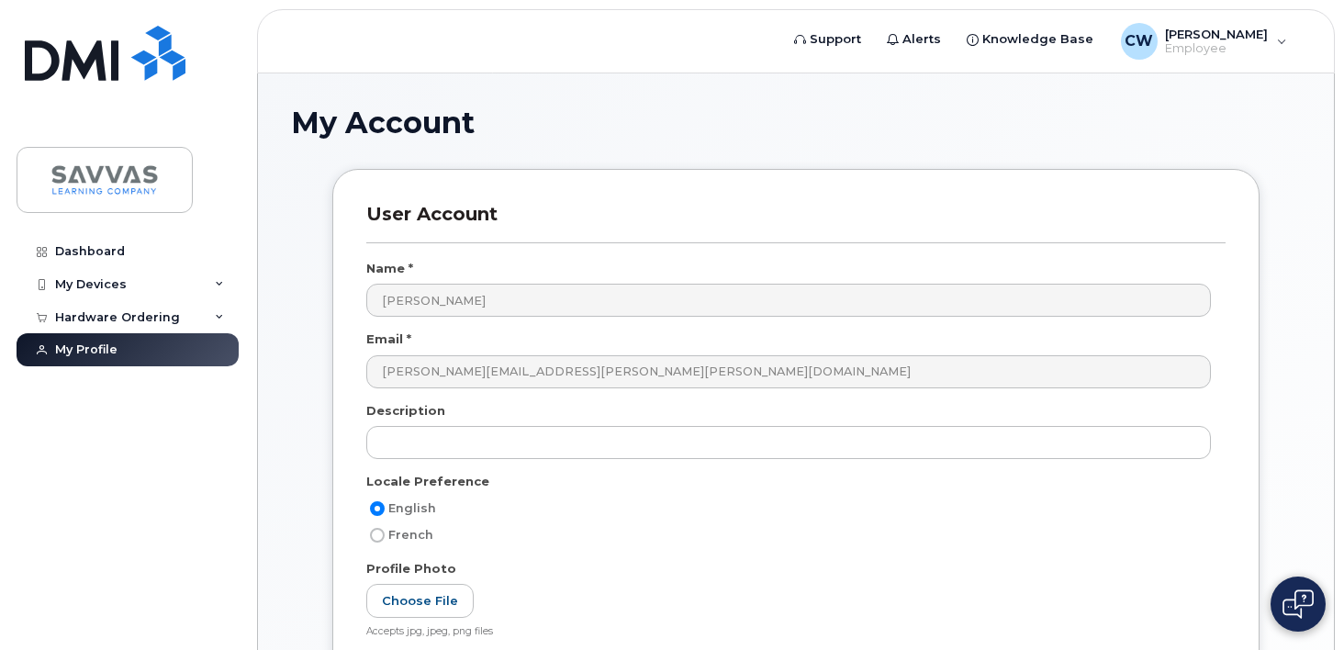
click at [825, 17] on header "Support Alerts Knowledge Base CW Christopher Wilson Employee English Français S…" at bounding box center [796, 41] width 1078 height 64
click at [821, 31] on span "Support" at bounding box center [835, 39] width 51 height 18
click at [224, 280] on div "My Devices" at bounding box center [128, 284] width 222 height 33
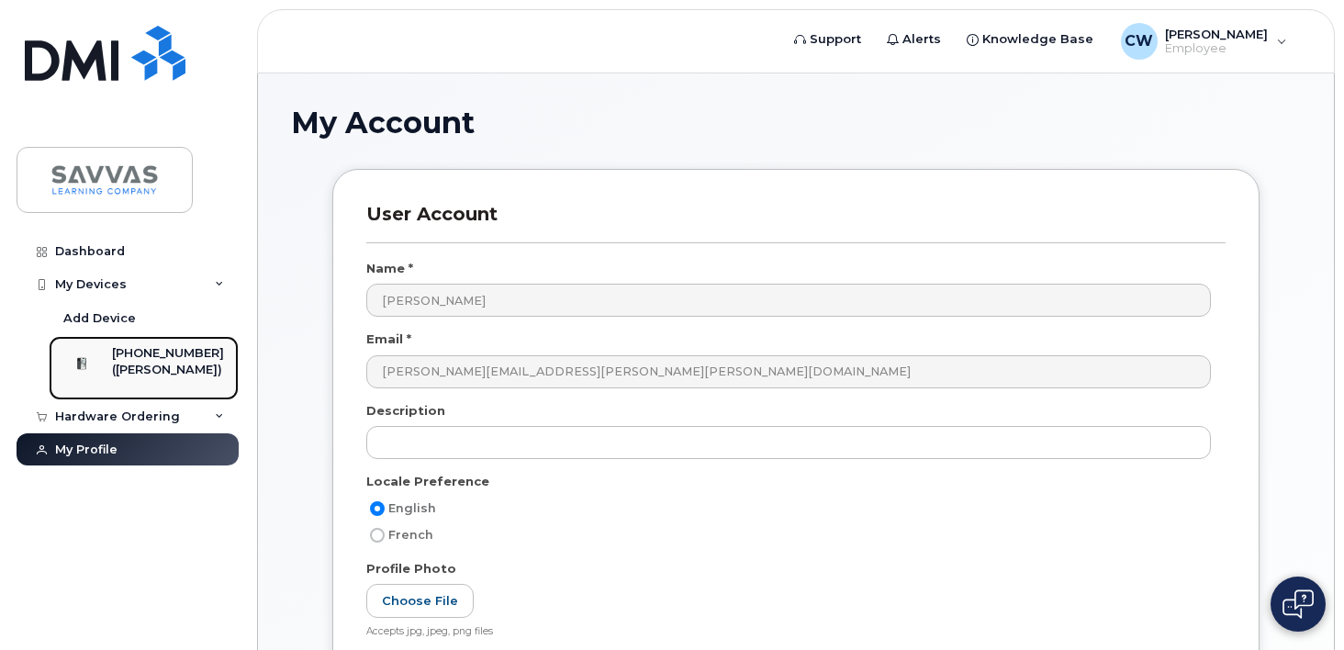
click at [175, 365] on div "([PERSON_NAME])" at bounding box center [168, 370] width 112 height 17
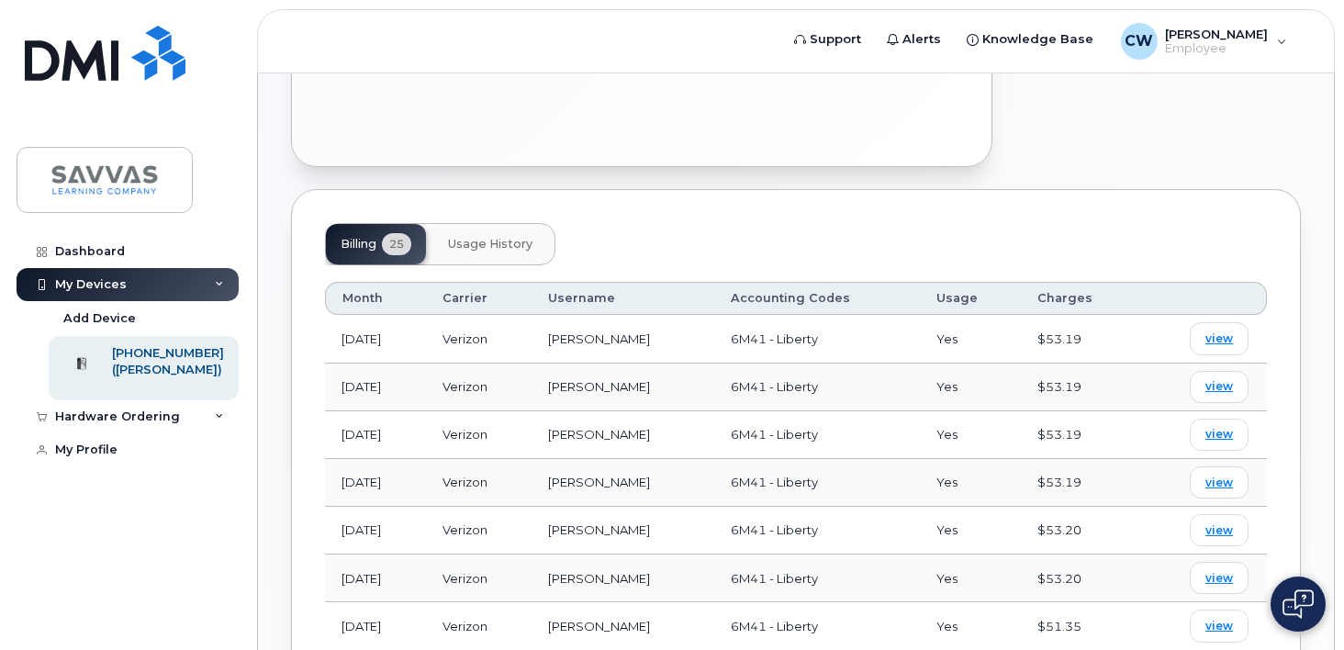
scroll to position [630, 0]
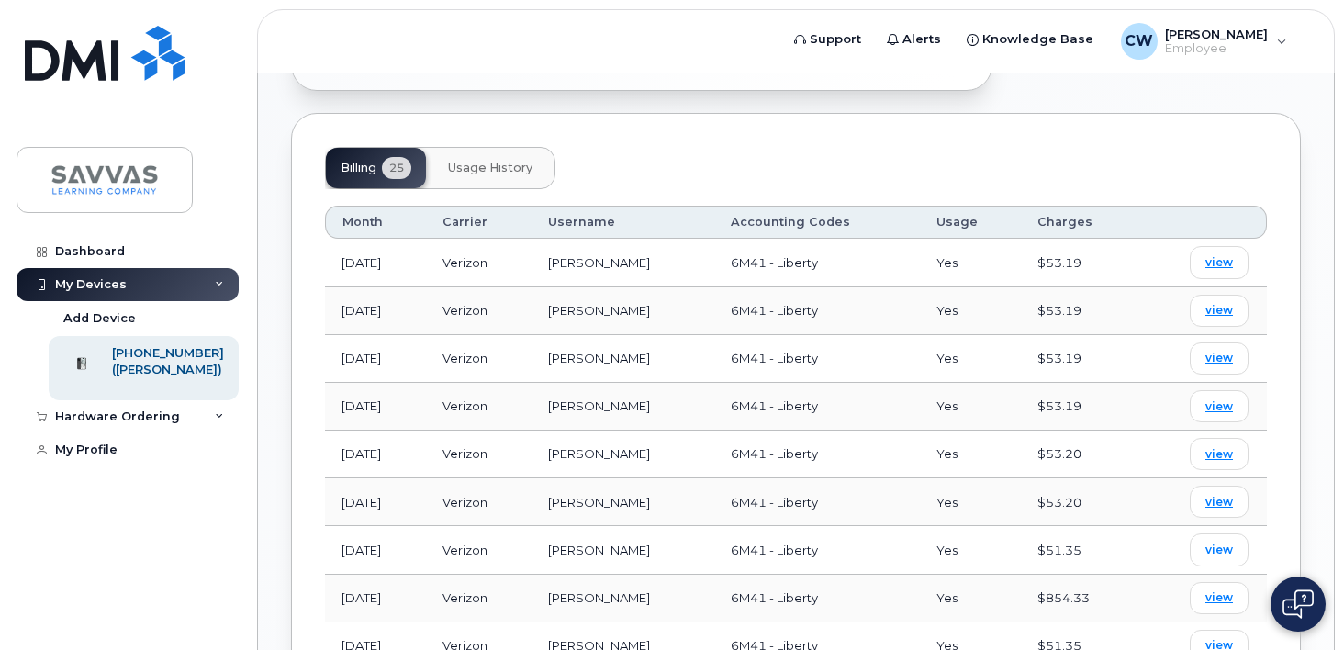
click at [507, 161] on span "Usage History" at bounding box center [490, 168] width 84 height 15
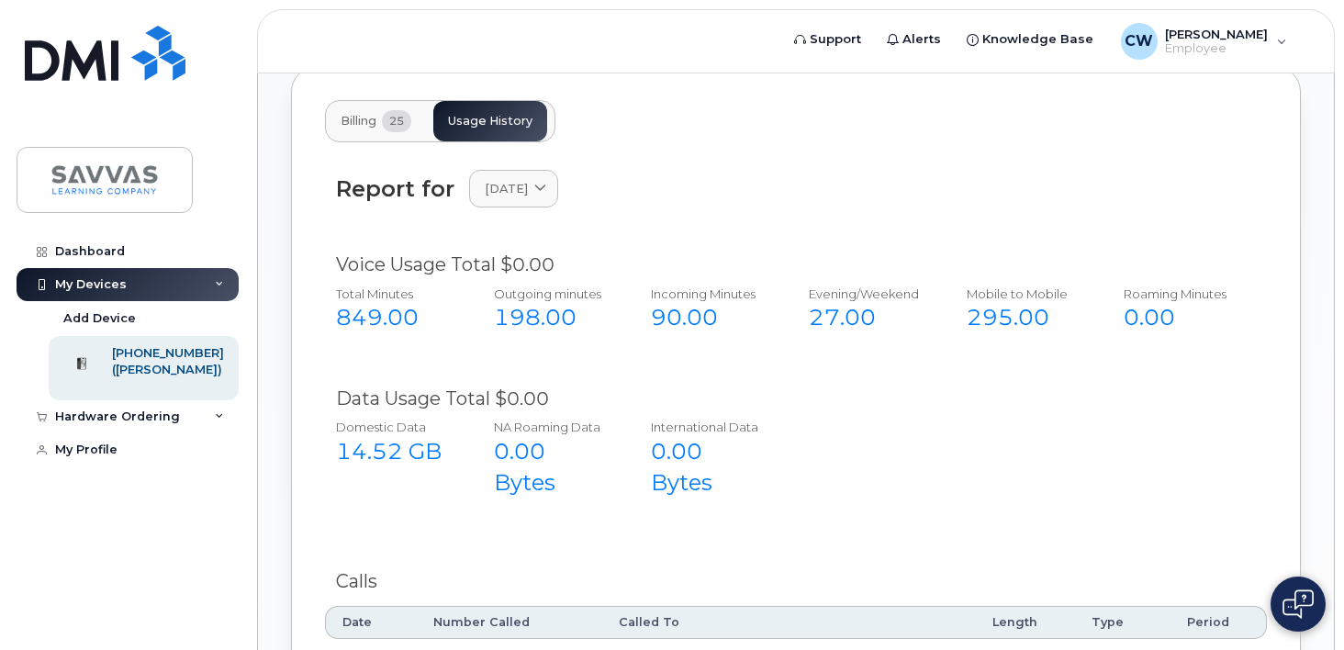
scroll to position [605, 0]
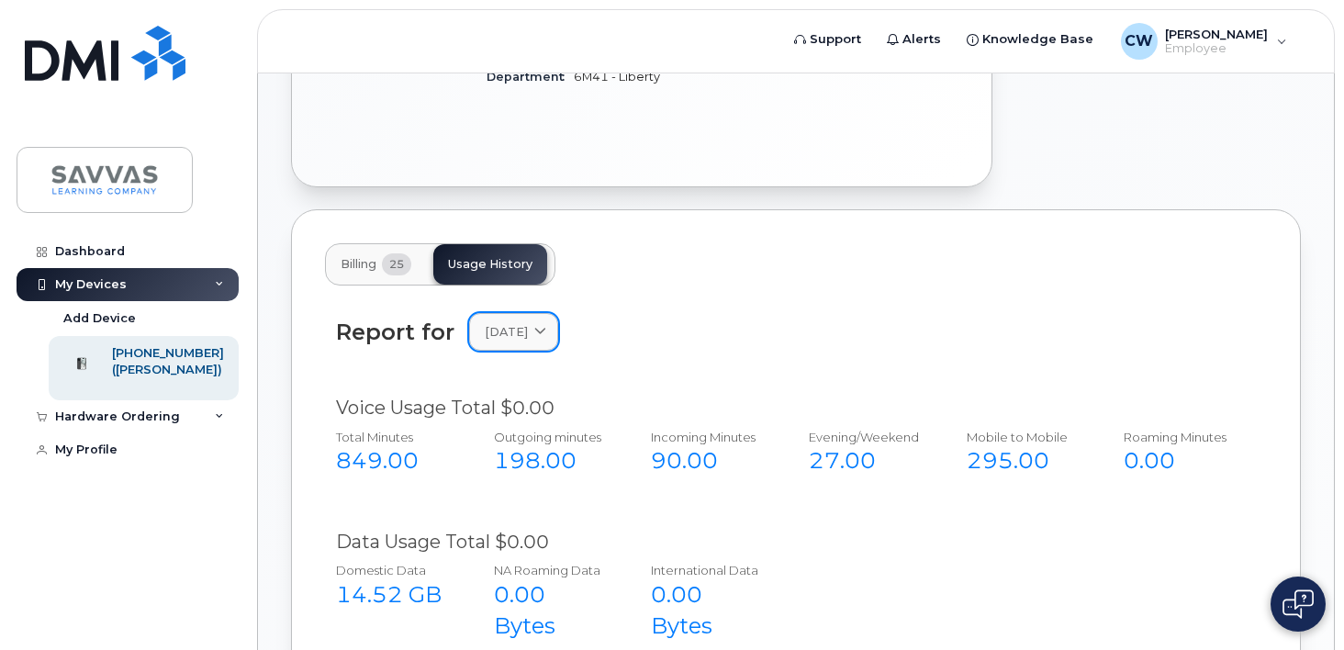
click at [550, 313] on link "July 2025" at bounding box center [513, 332] width 89 height 38
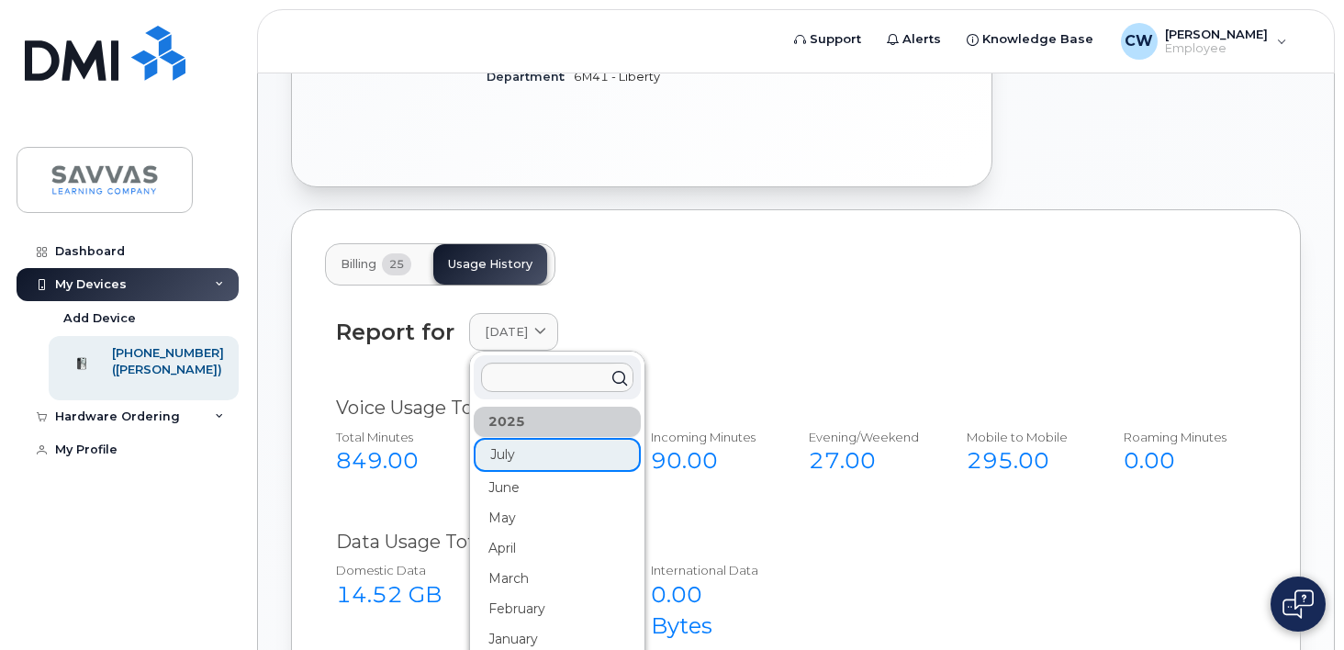
click at [612, 302] on div "Report for July 2025 2025 July June May April March February January 2024 Decem…" at bounding box center [796, 343] width 942 height 82
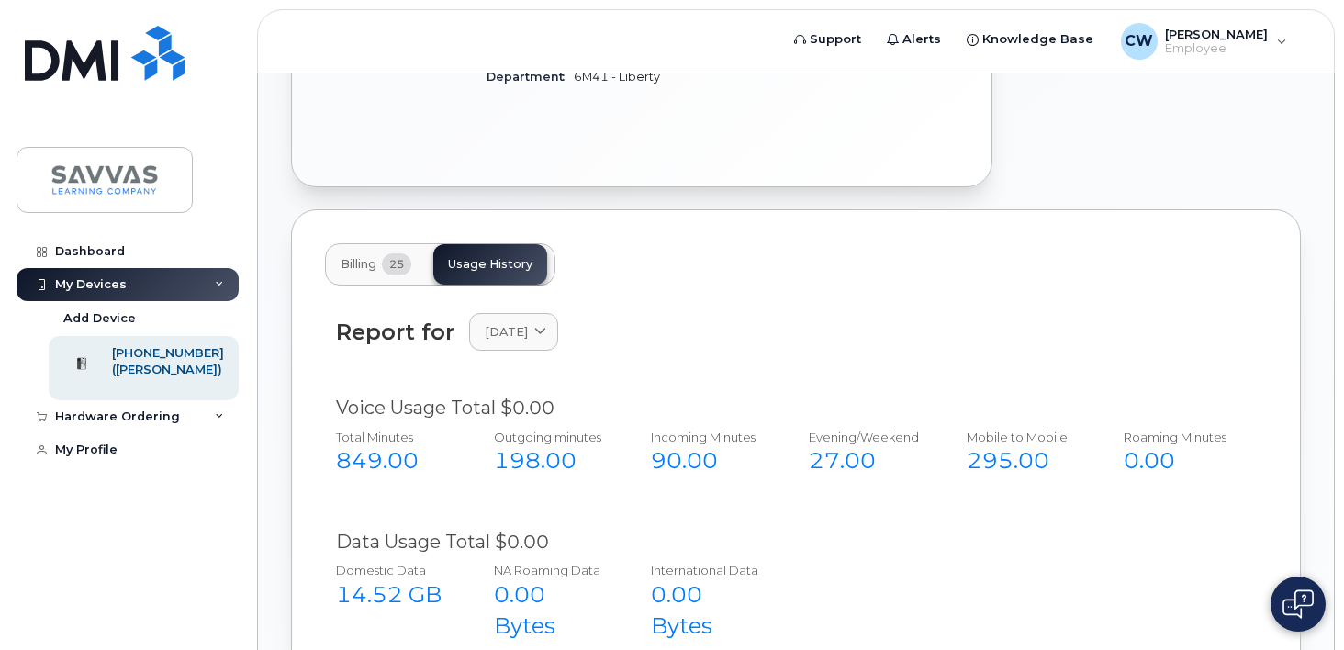
click at [382, 251] on button "Billing 25" at bounding box center [376, 264] width 100 height 40
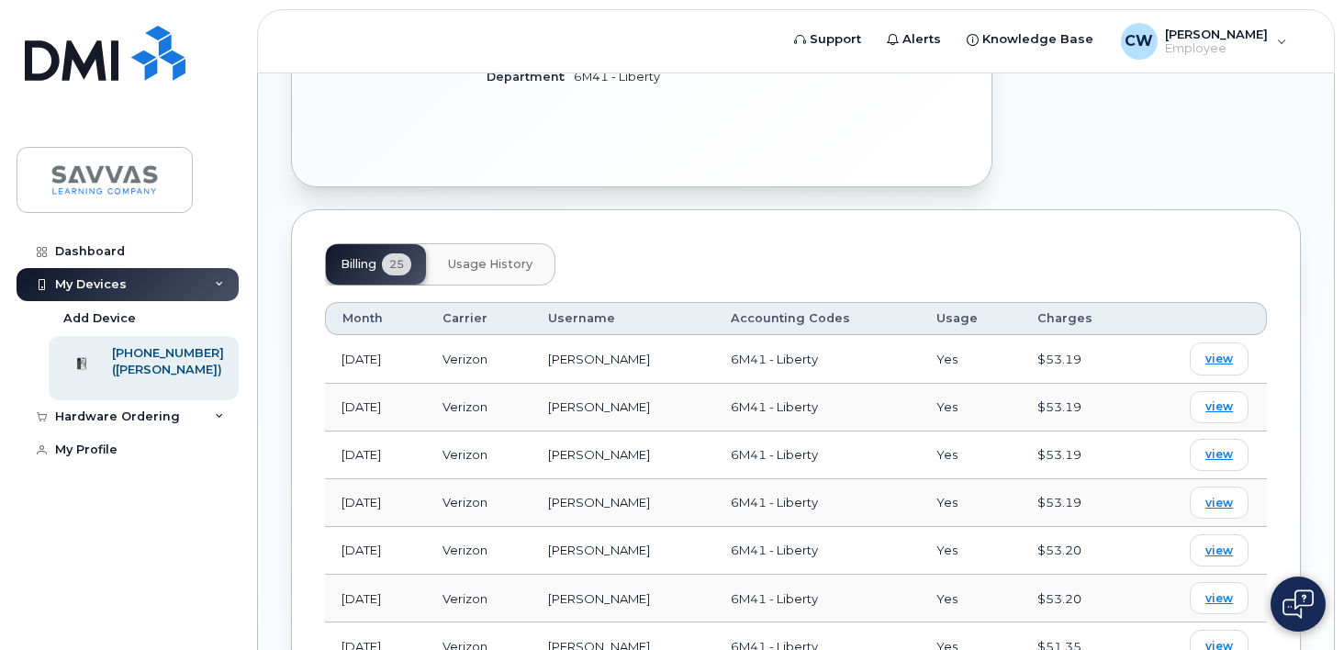
click at [486, 257] on span "Usage History" at bounding box center [490, 264] width 84 height 15
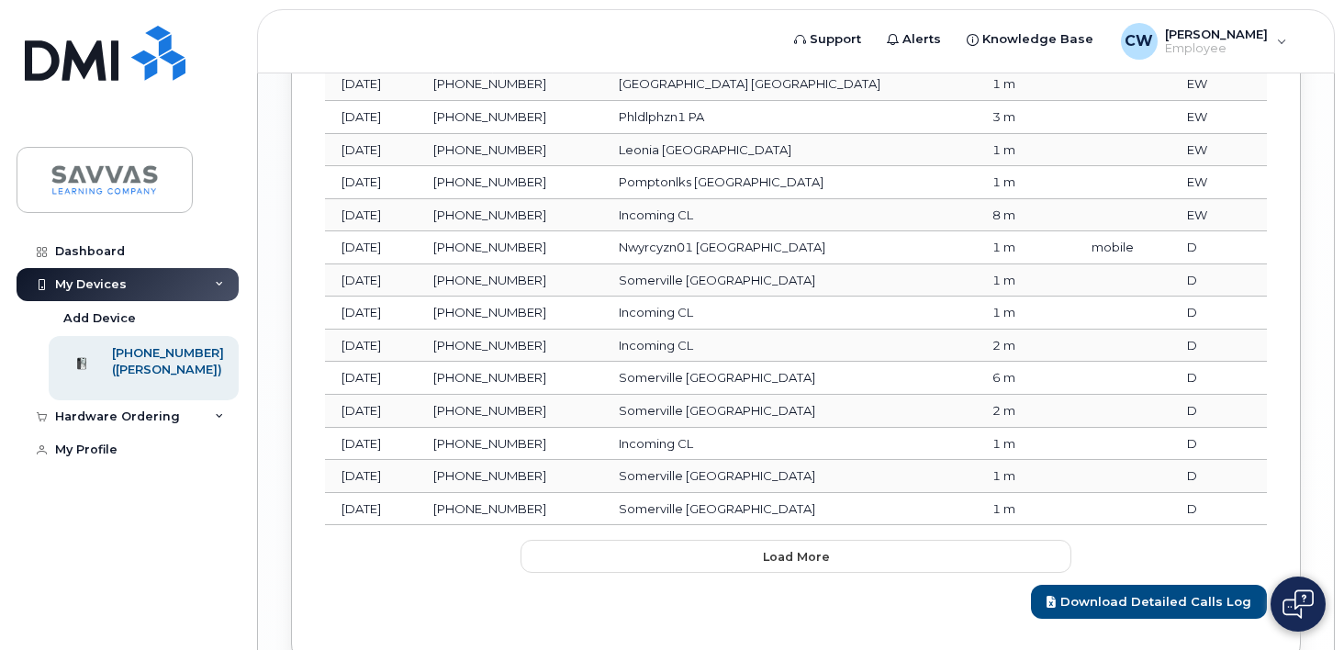
scroll to position [1690, 0]
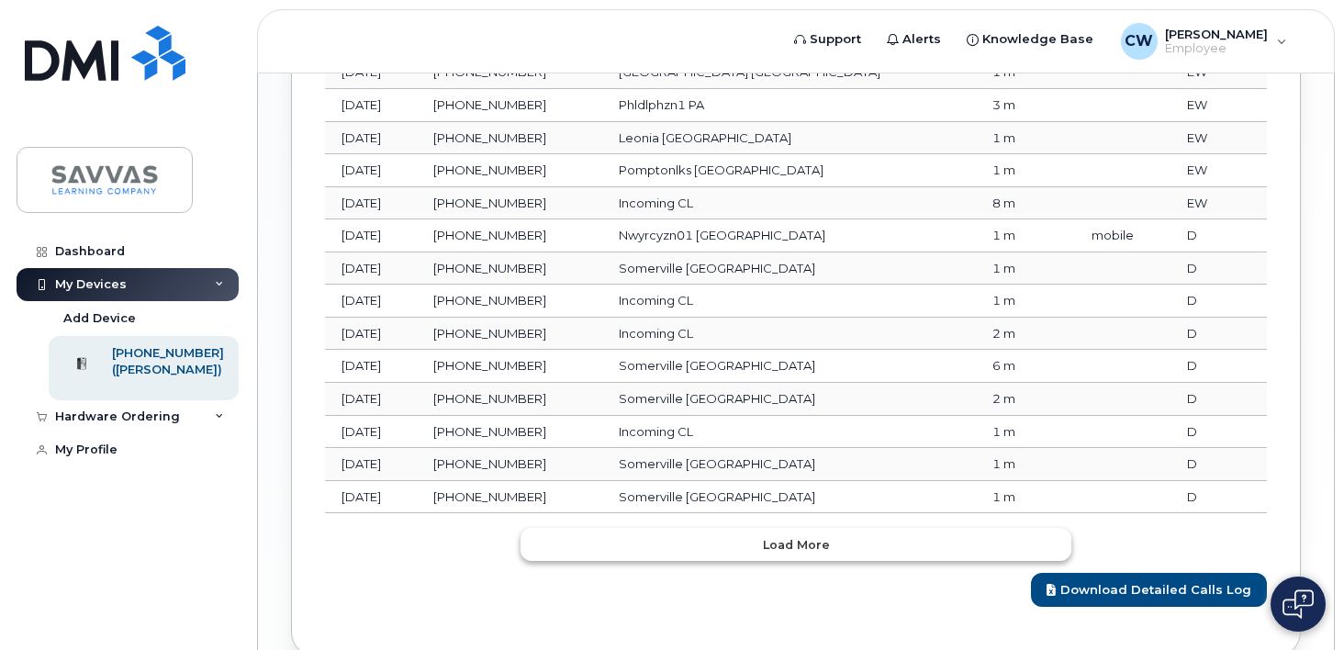
click at [757, 528] on button "Load more" at bounding box center [795, 544] width 551 height 33
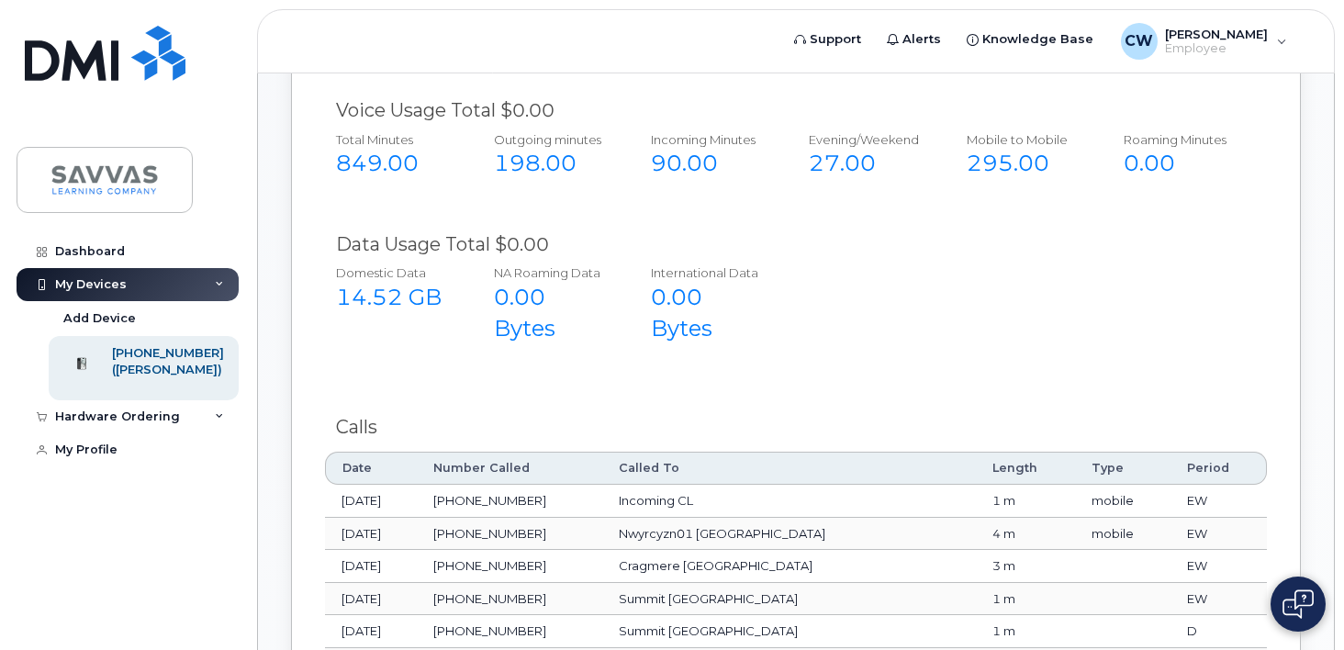
scroll to position [903, 0]
click at [358, 451] on th "Date" at bounding box center [371, 467] width 92 height 33
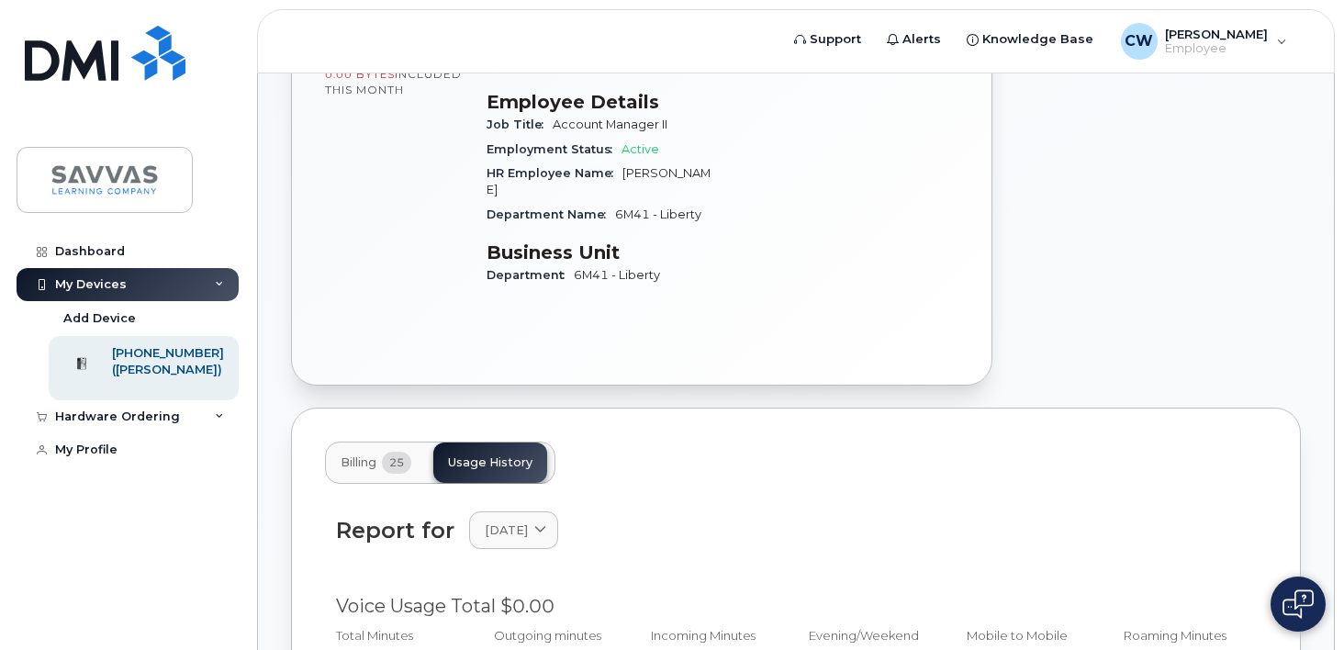
scroll to position [0, 0]
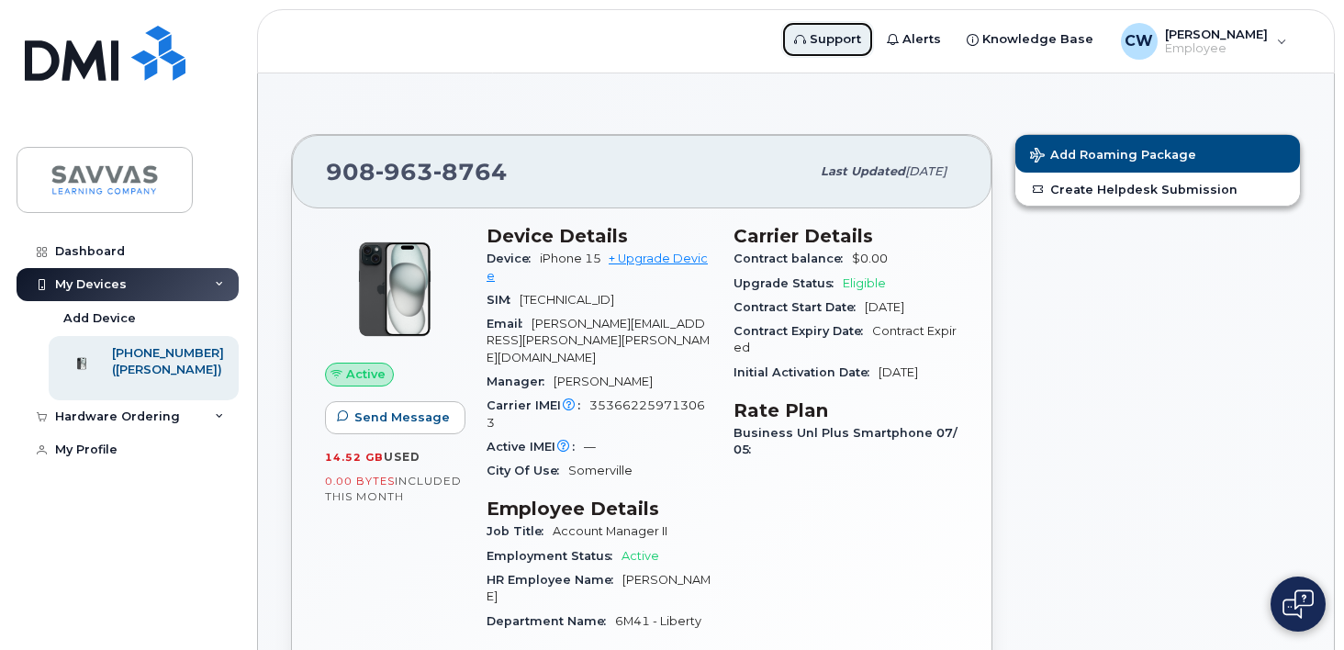
click at [821, 31] on span "Support" at bounding box center [835, 39] width 51 height 18
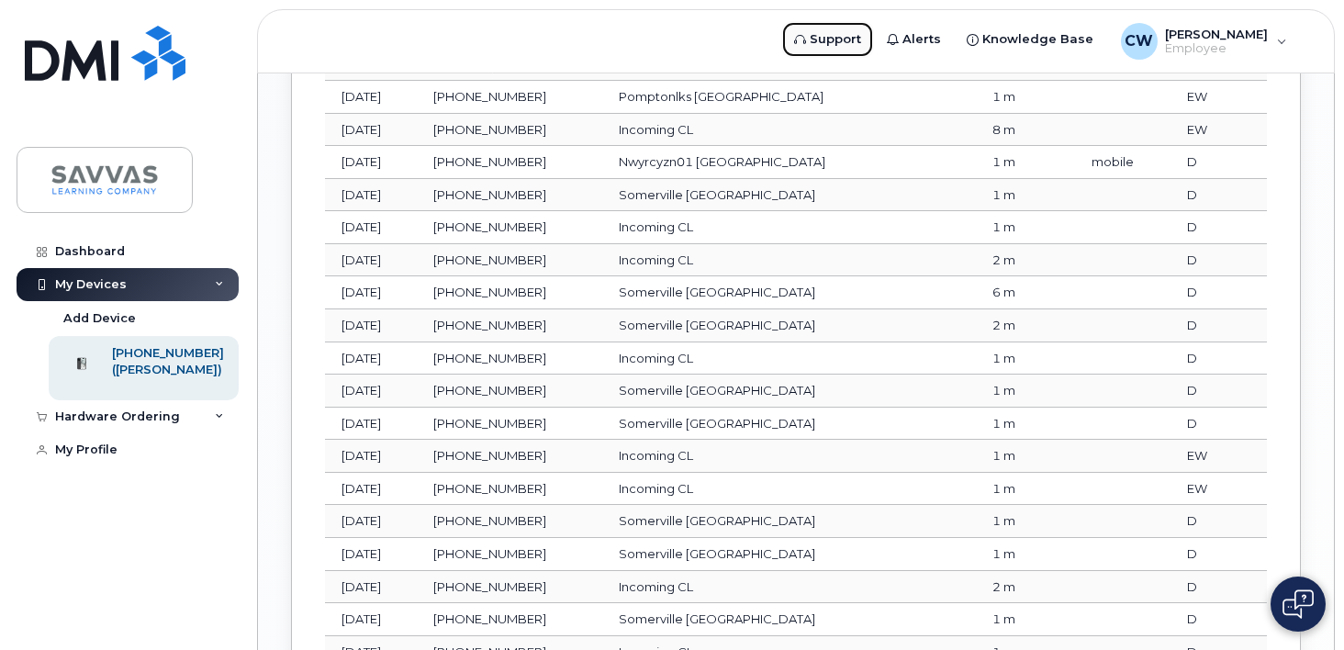
scroll to position [1983, 0]
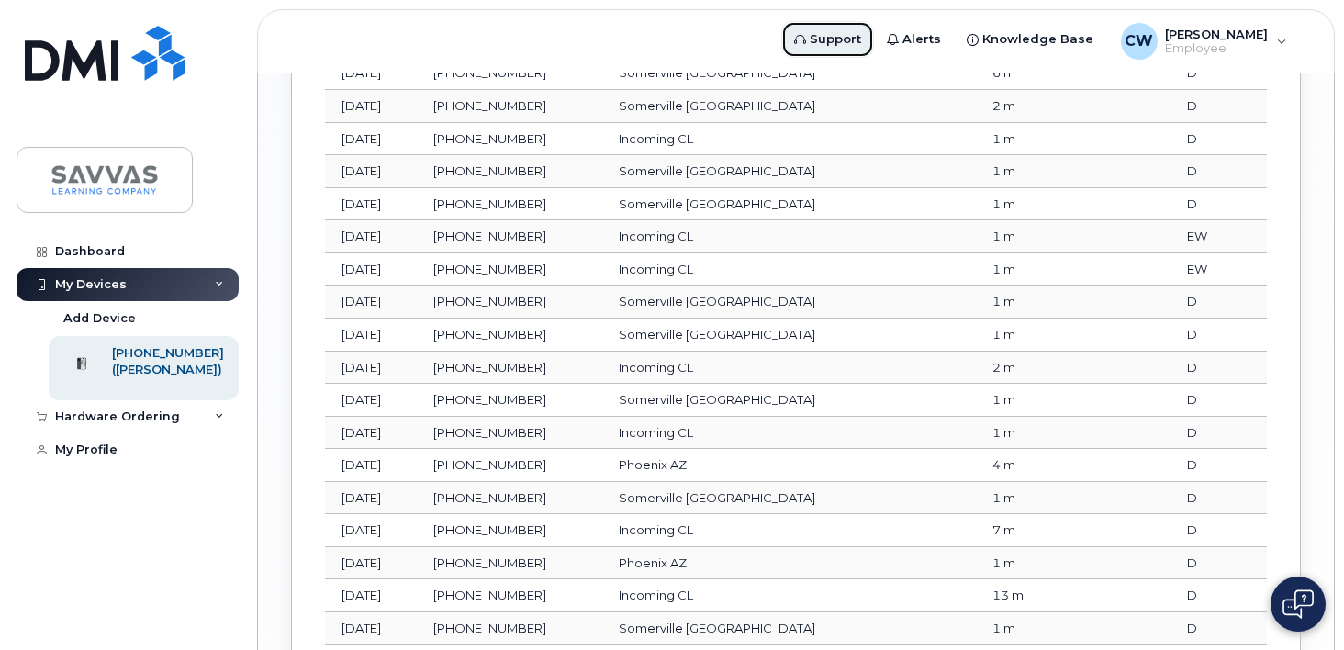
click at [856, 41] on span "Support" at bounding box center [835, 39] width 51 height 18
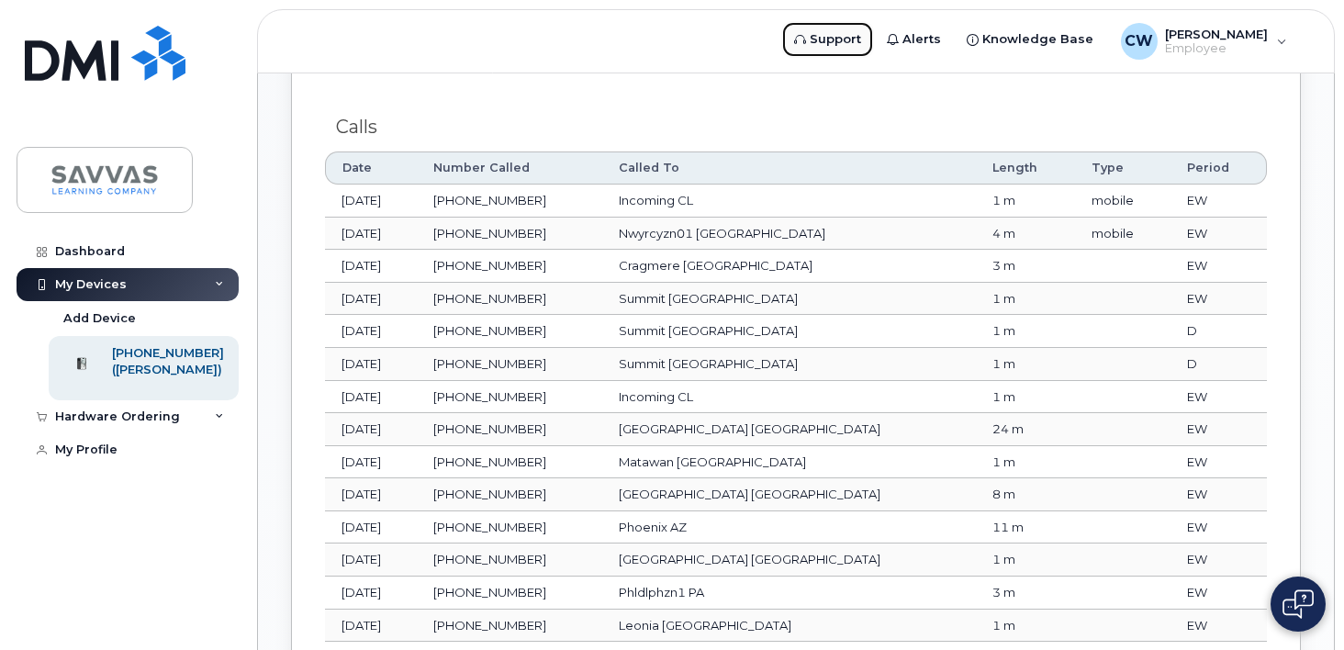
scroll to position [1123, 0]
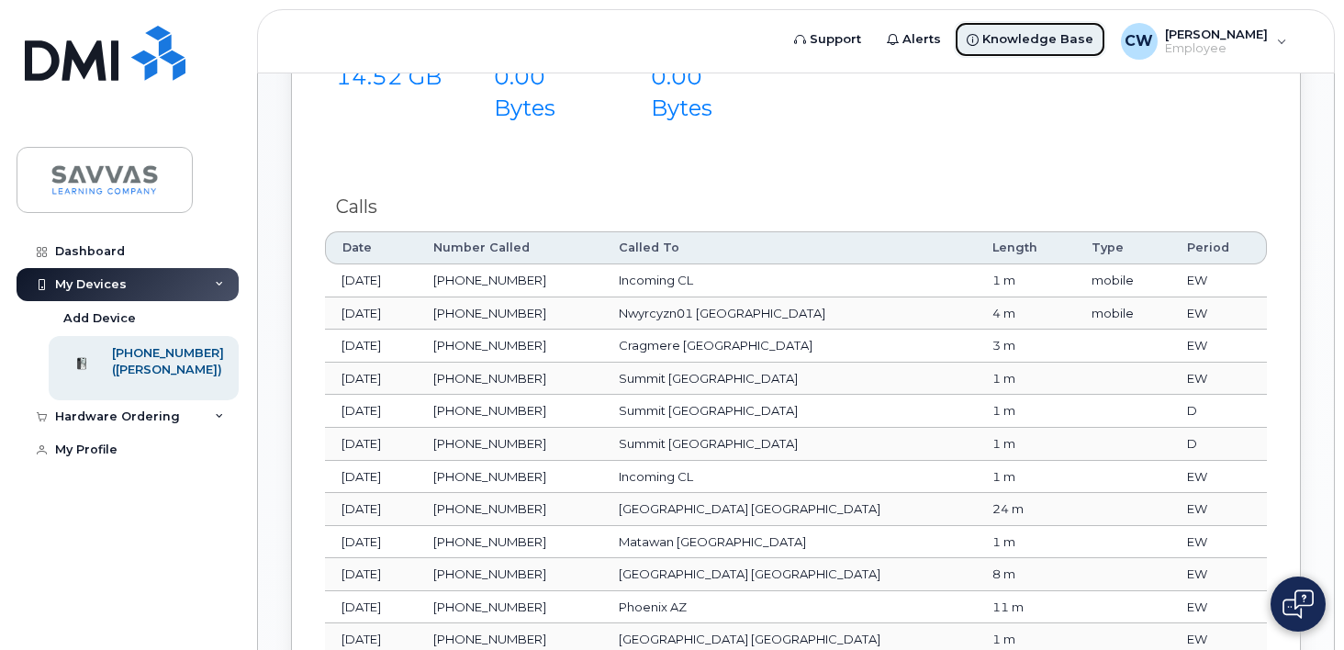
click at [1051, 33] on span "Knowledge Base" at bounding box center [1037, 39] width 111 height 18
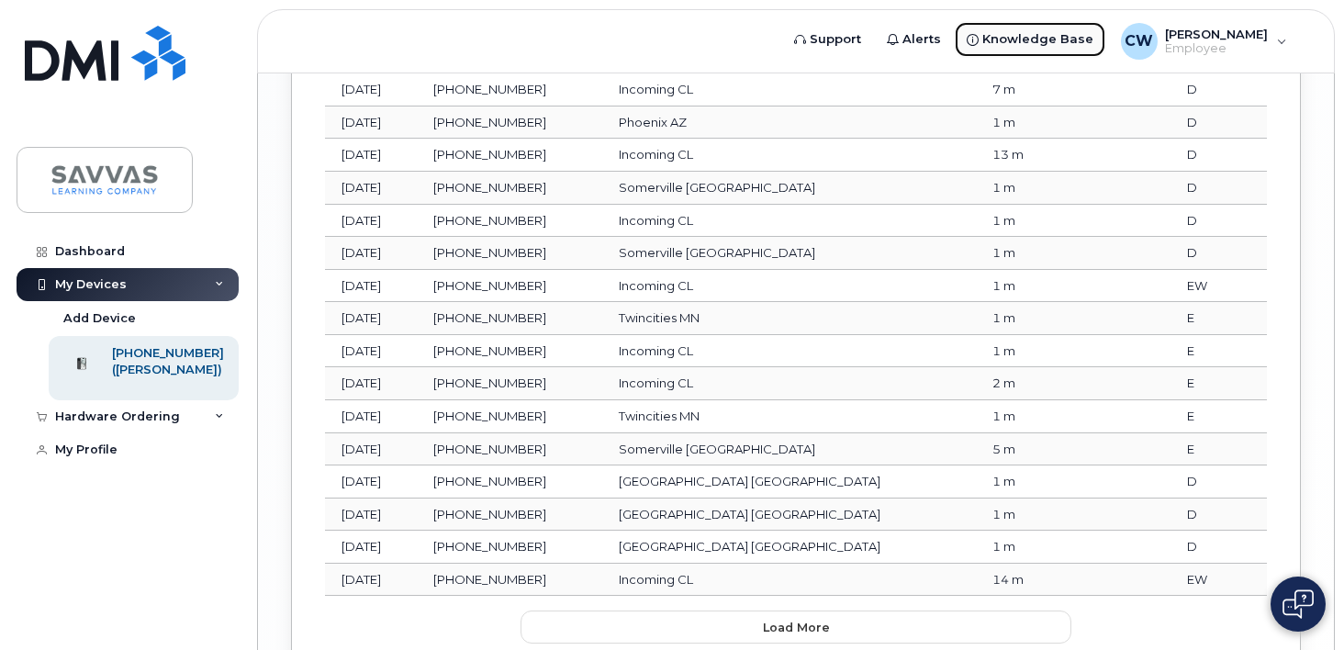
scroll to position [2588, 0]
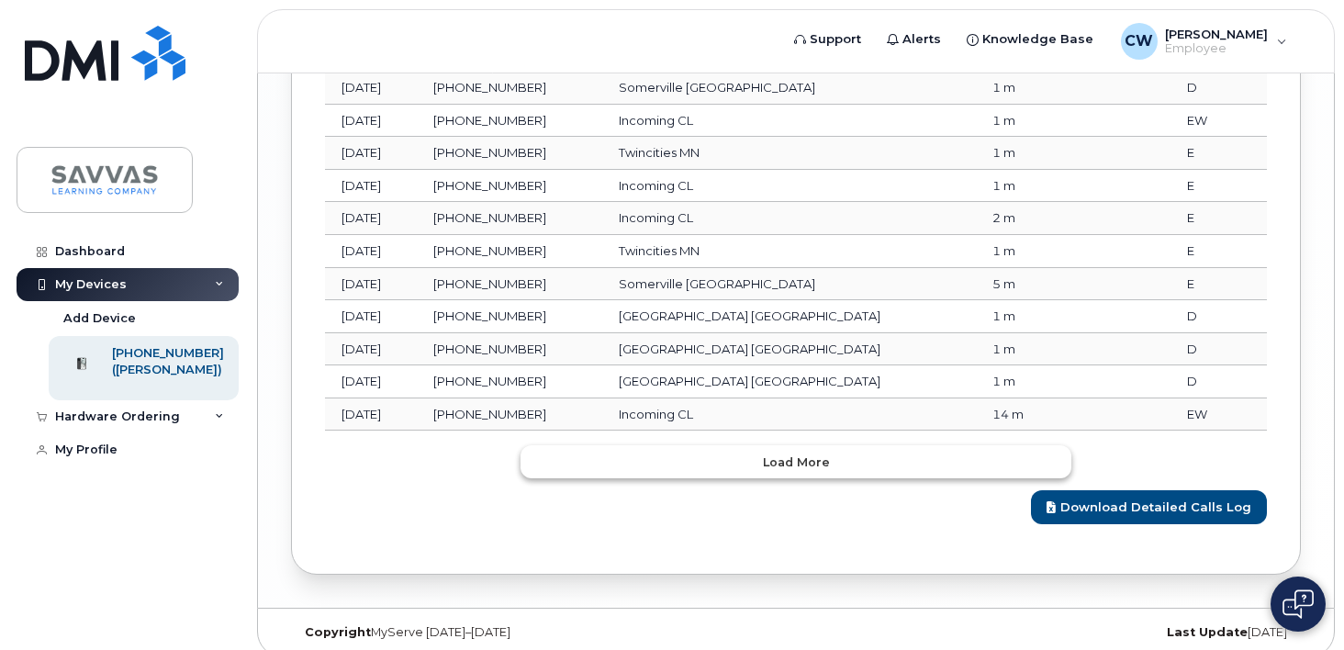
click at [909, 452] on button "Load more" at bounding box center [795, 461] width 551 height 33
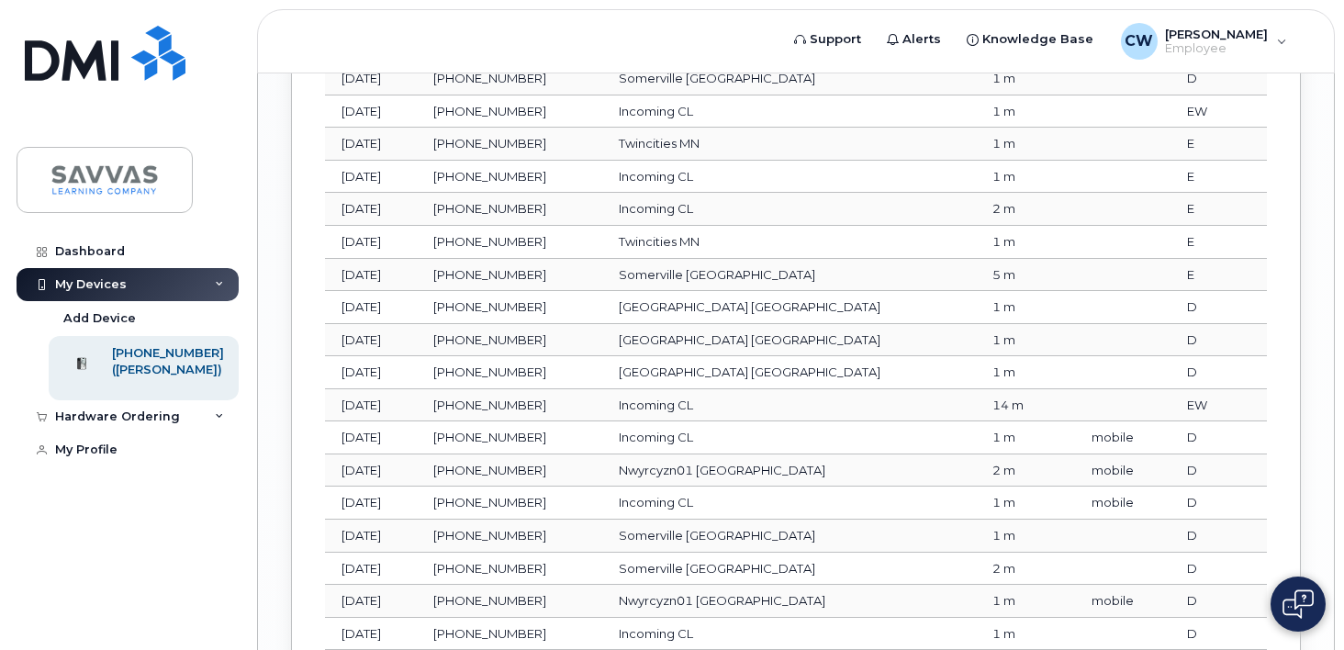
scroll to position [3404, 0]
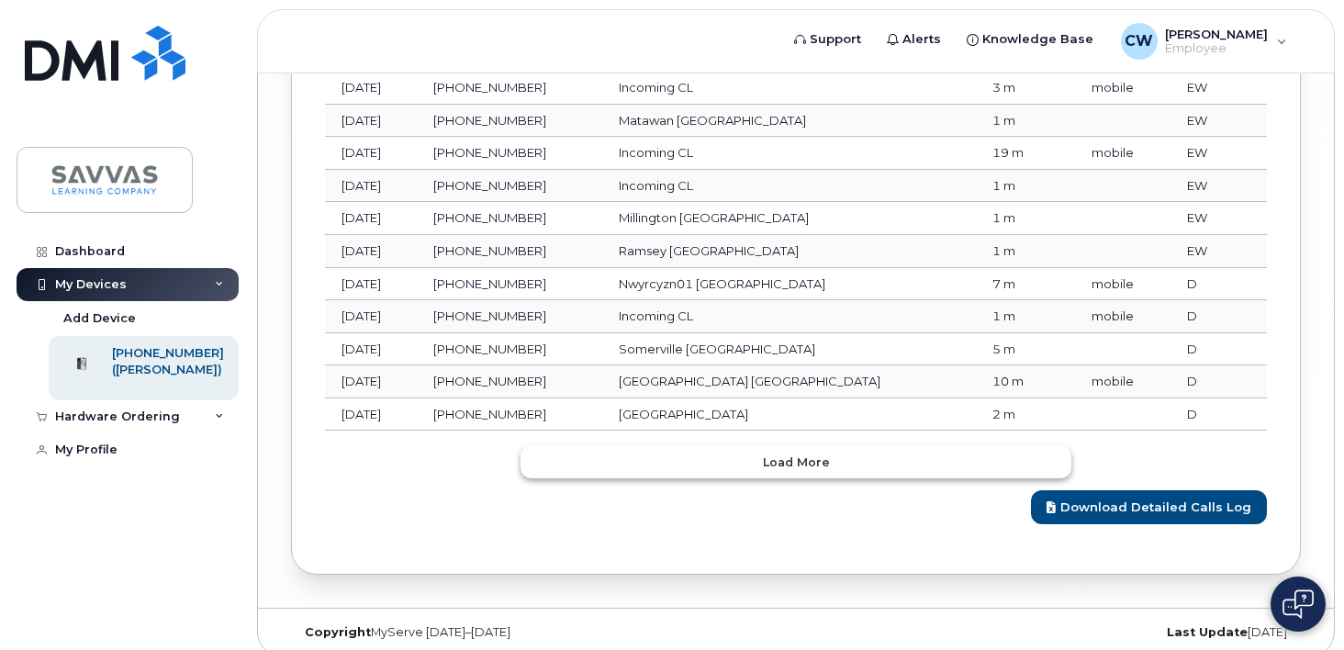
click at [821, 461] on button "Load more" at bounding box center [795, 461] width 551 height 33
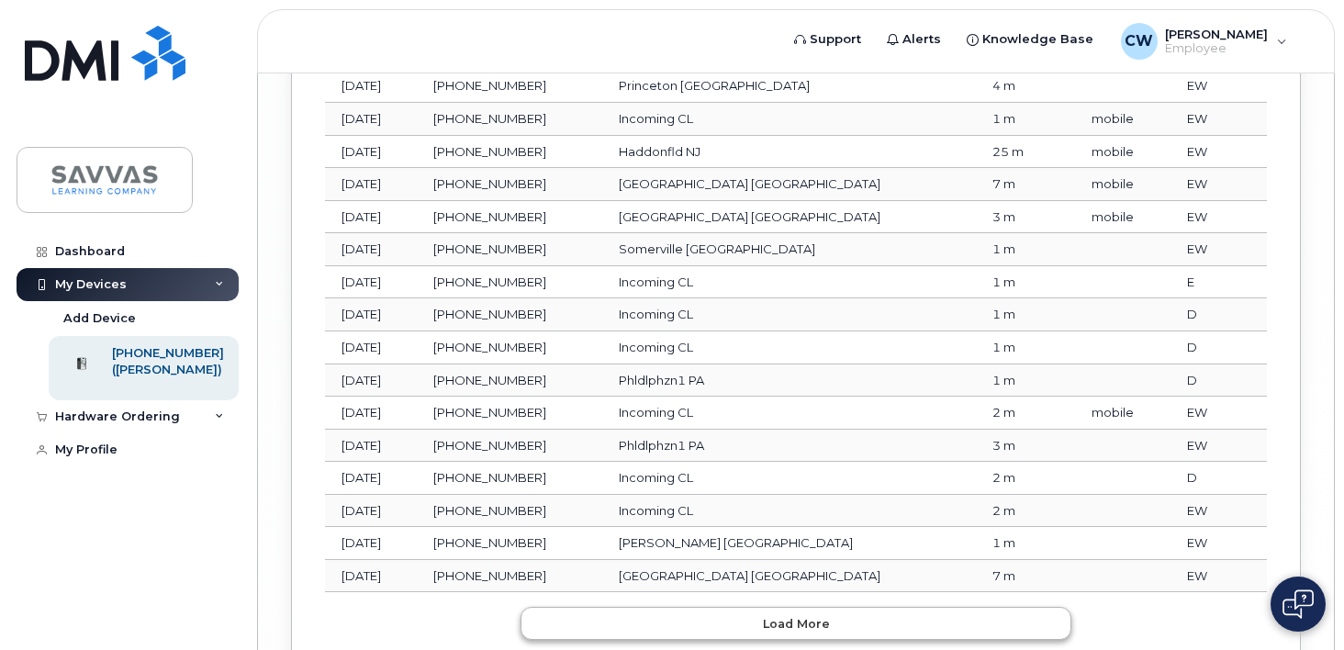
scroll to position [4221, 0]
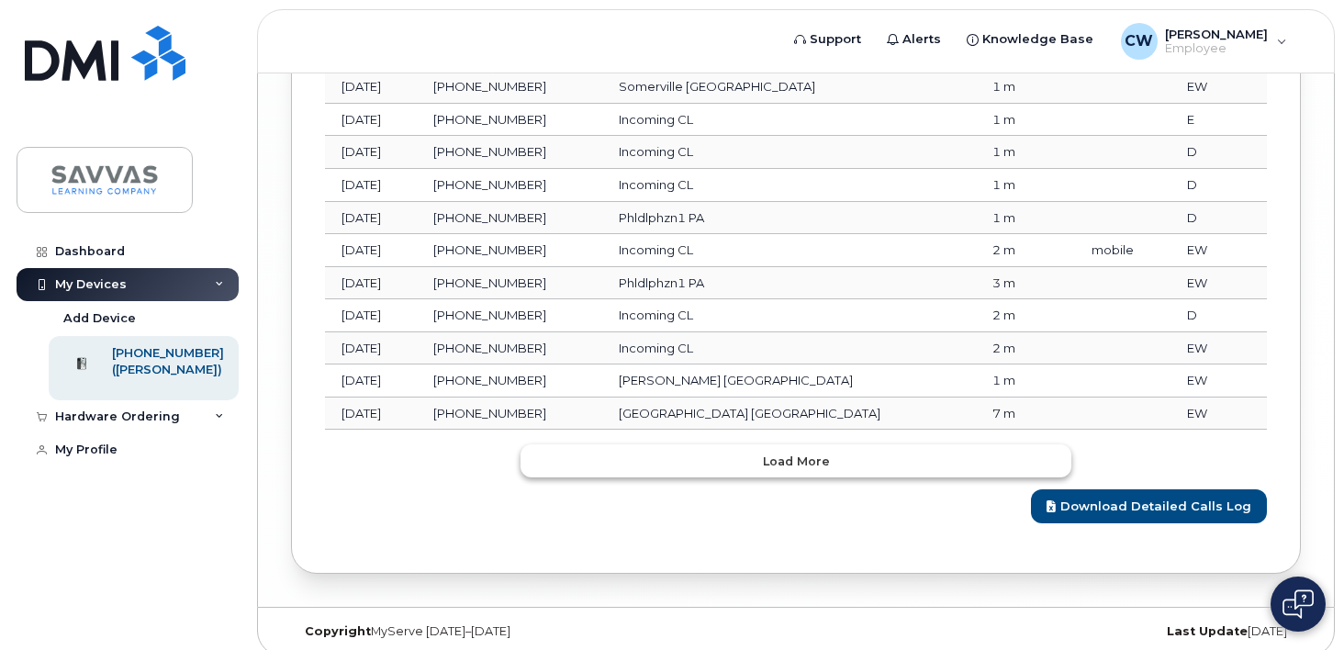
click at [816, 444] on button "Load more" at bounding box center [795, 460] width 551 height 33
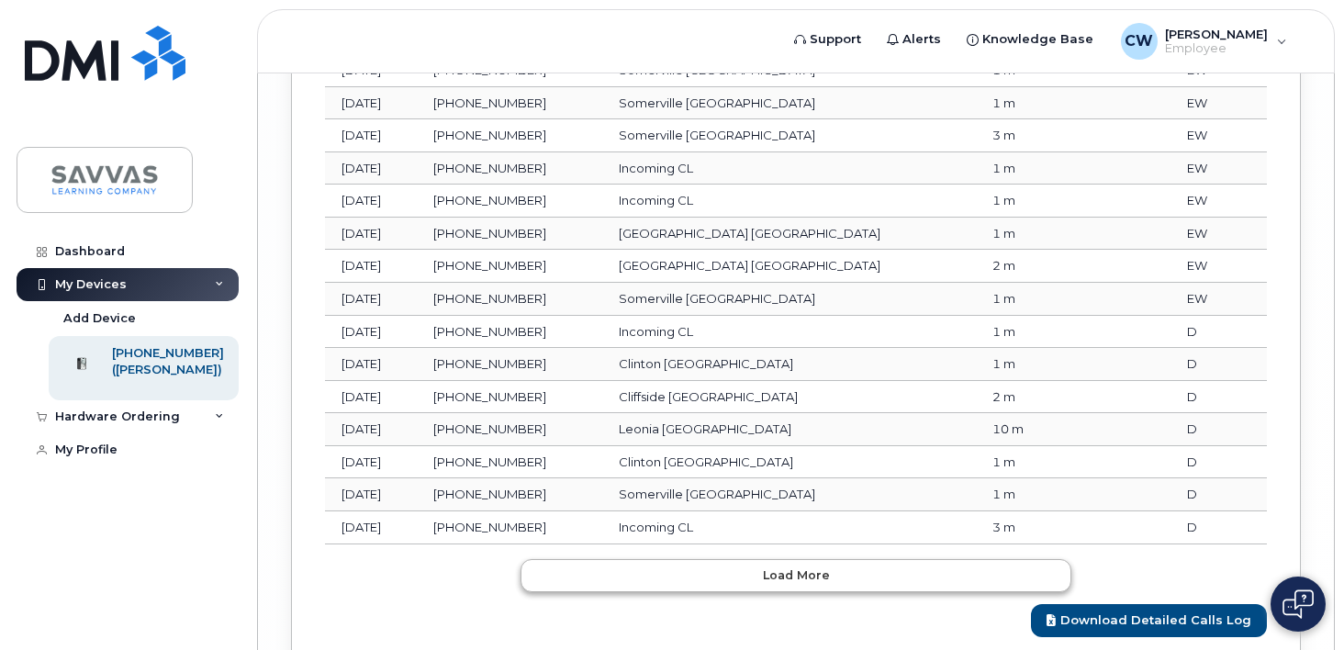
scroll to position [5037, 0]
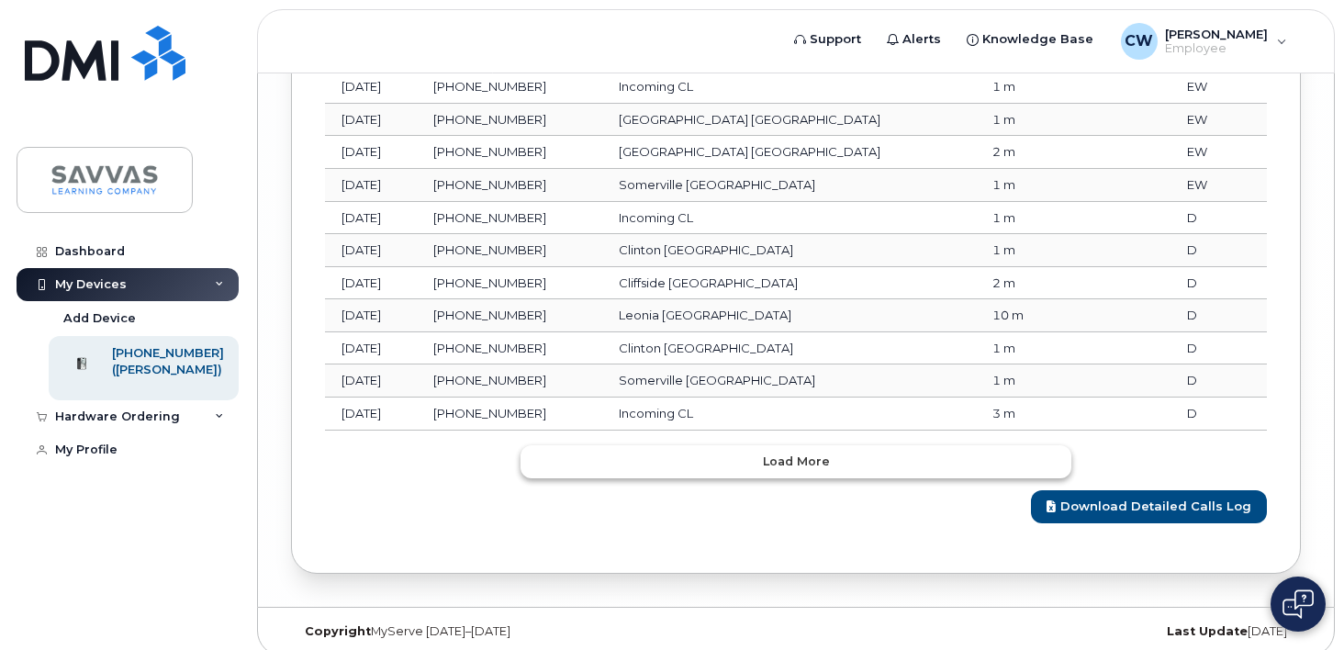
click at [816, 445] on button "Load more" at bounding box center [795, 461] width 551 height 33
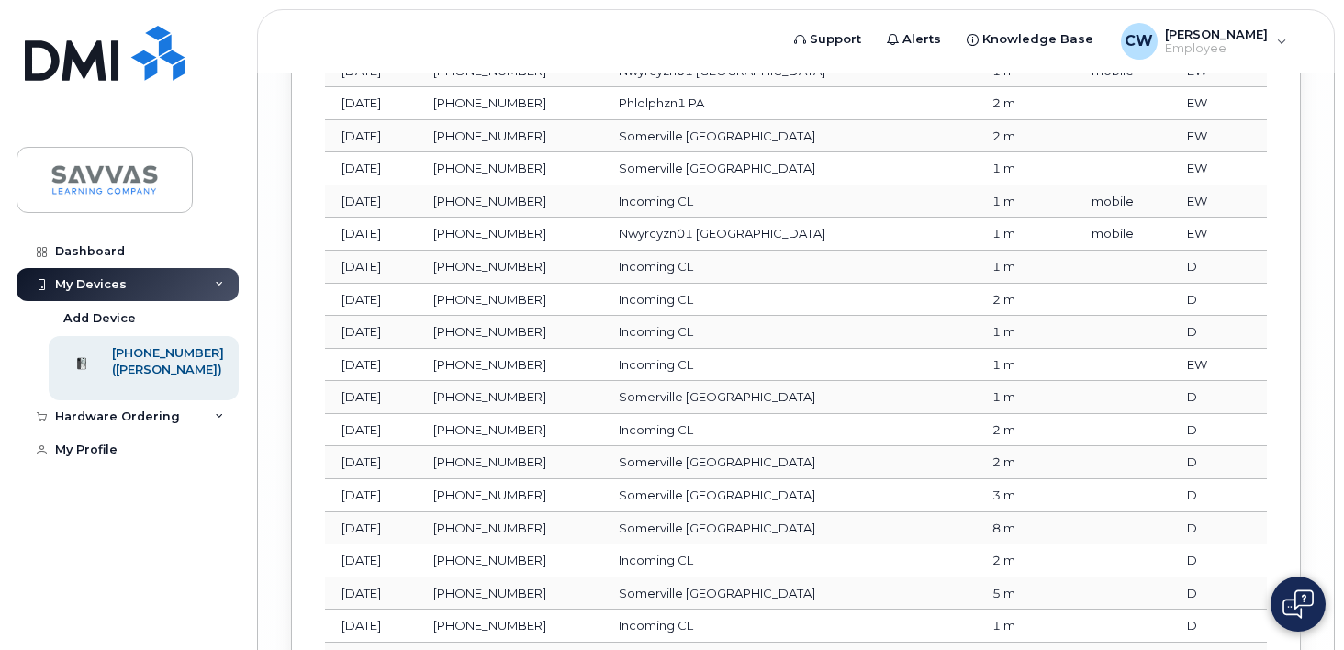
scroll to position [5853, 0]
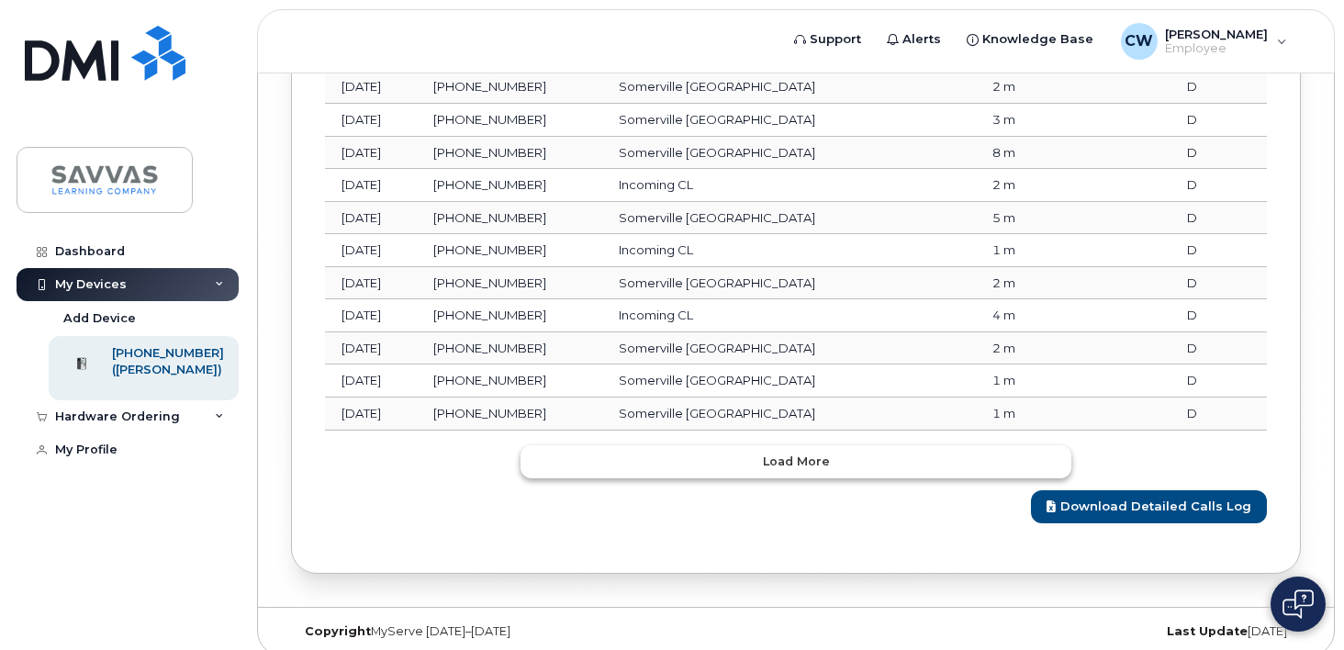
click at [816, 445] on button "Load more" at bounding box center [795, 461] width 551 height 33
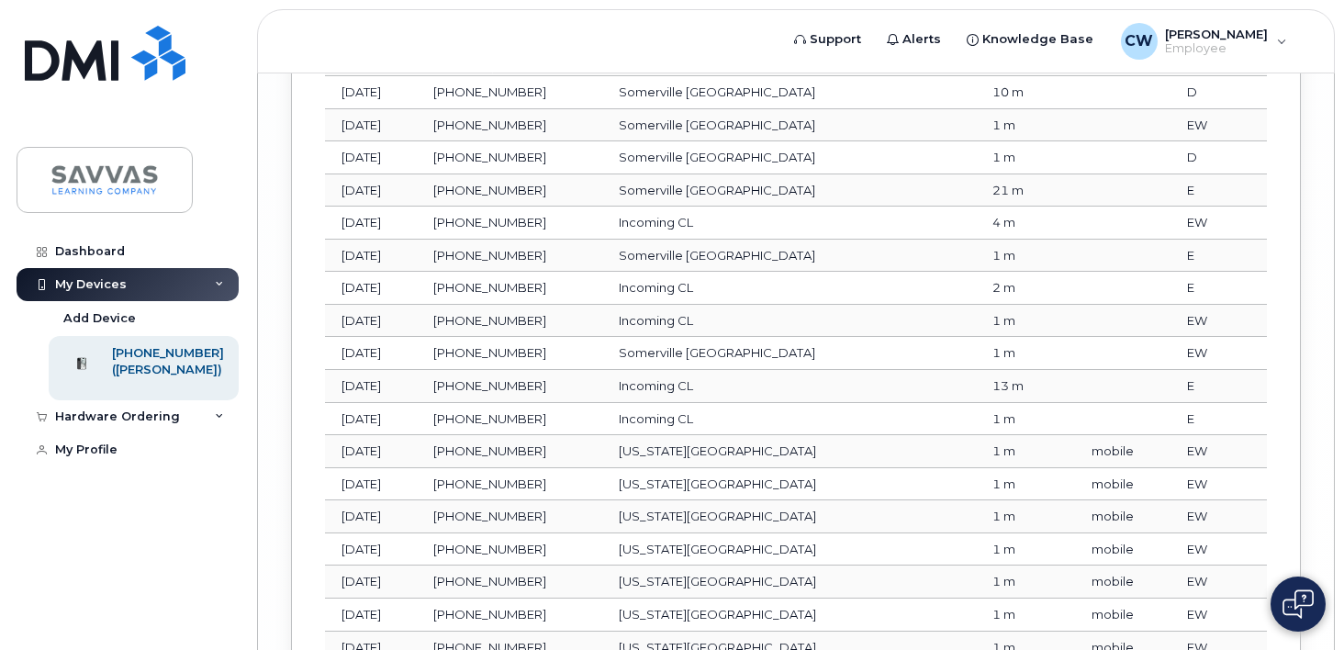
scroll to position [6669, 0]
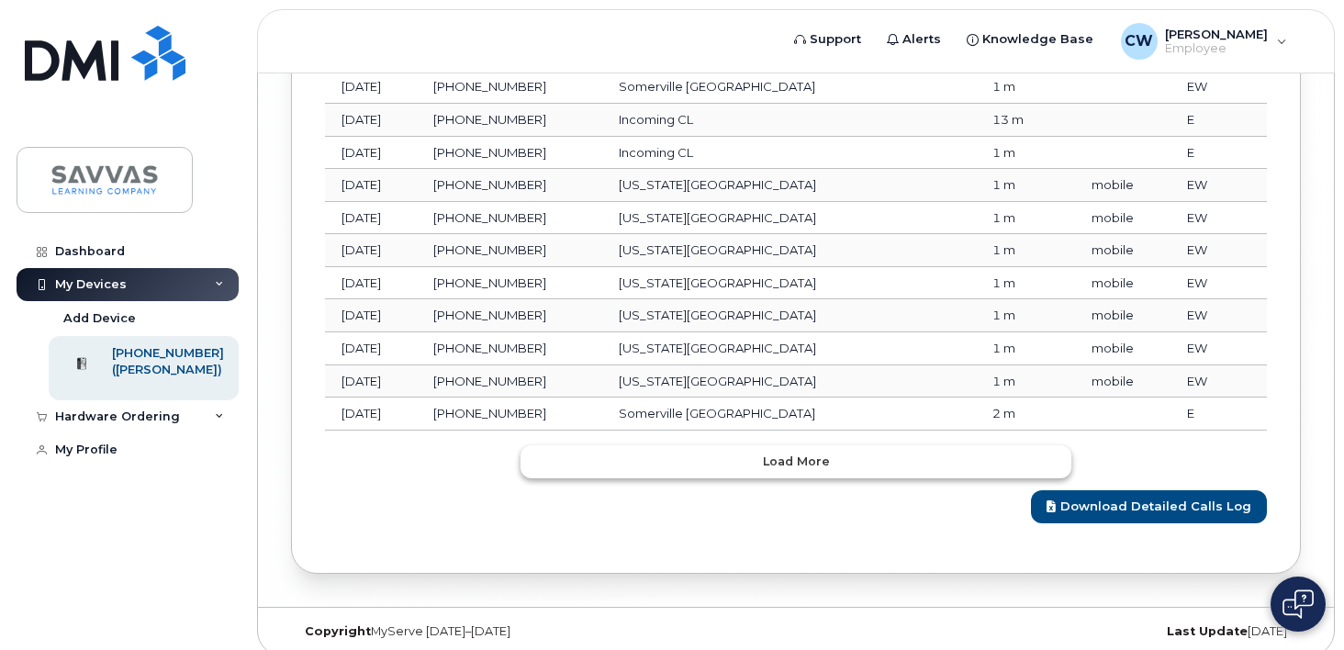
click at [816, 445] on button "Load more" at bounding box center [795, 461] width 551 height 33
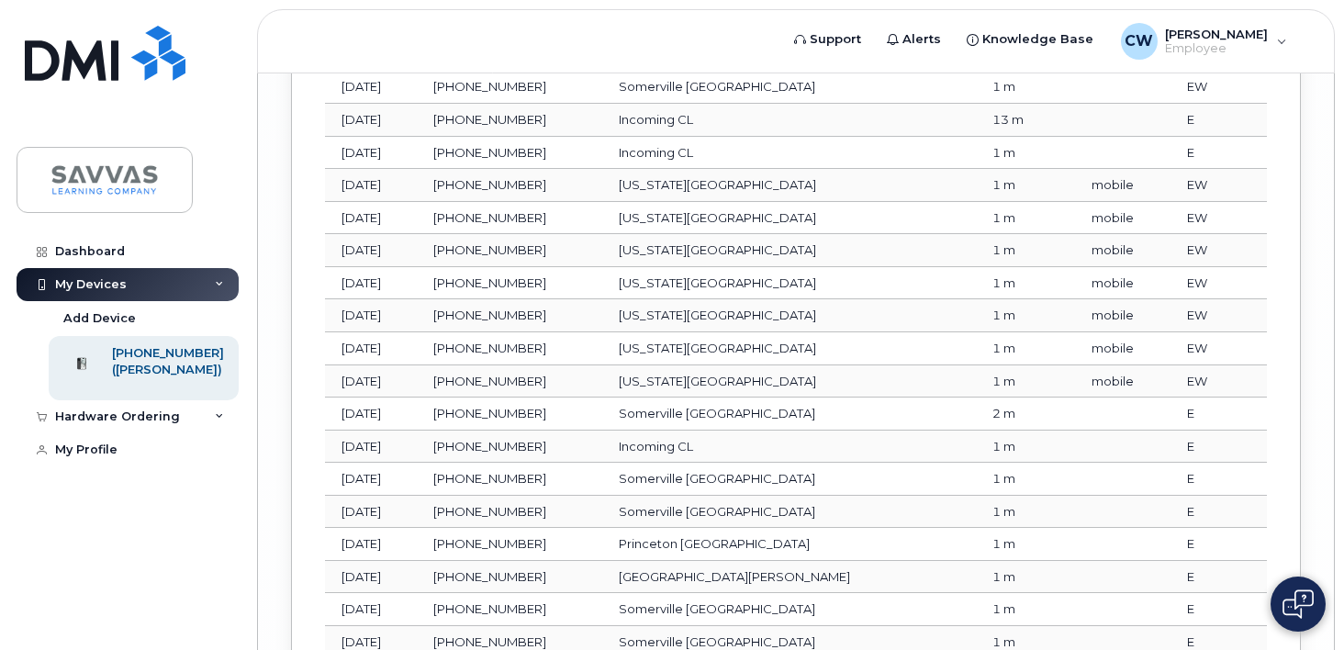
scroll to position [7486, 0]
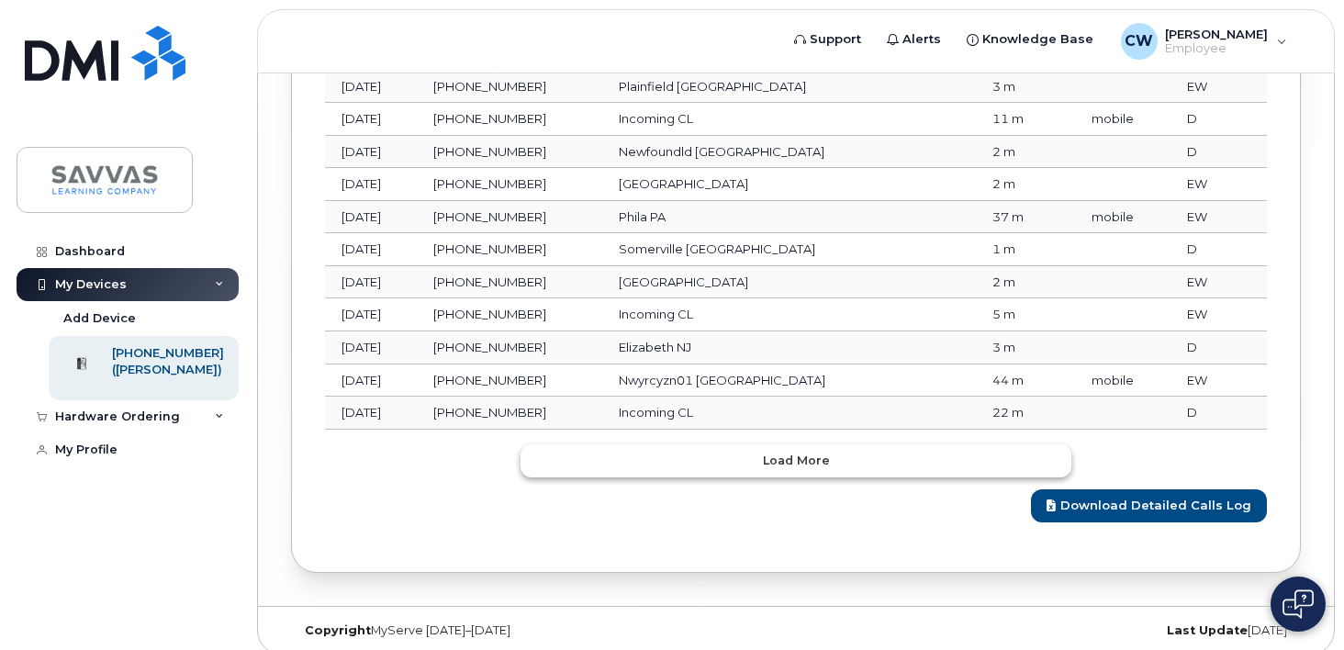
click at [816, 444] on button "Load more" at bounding box center [795, 460] width 551 height 33
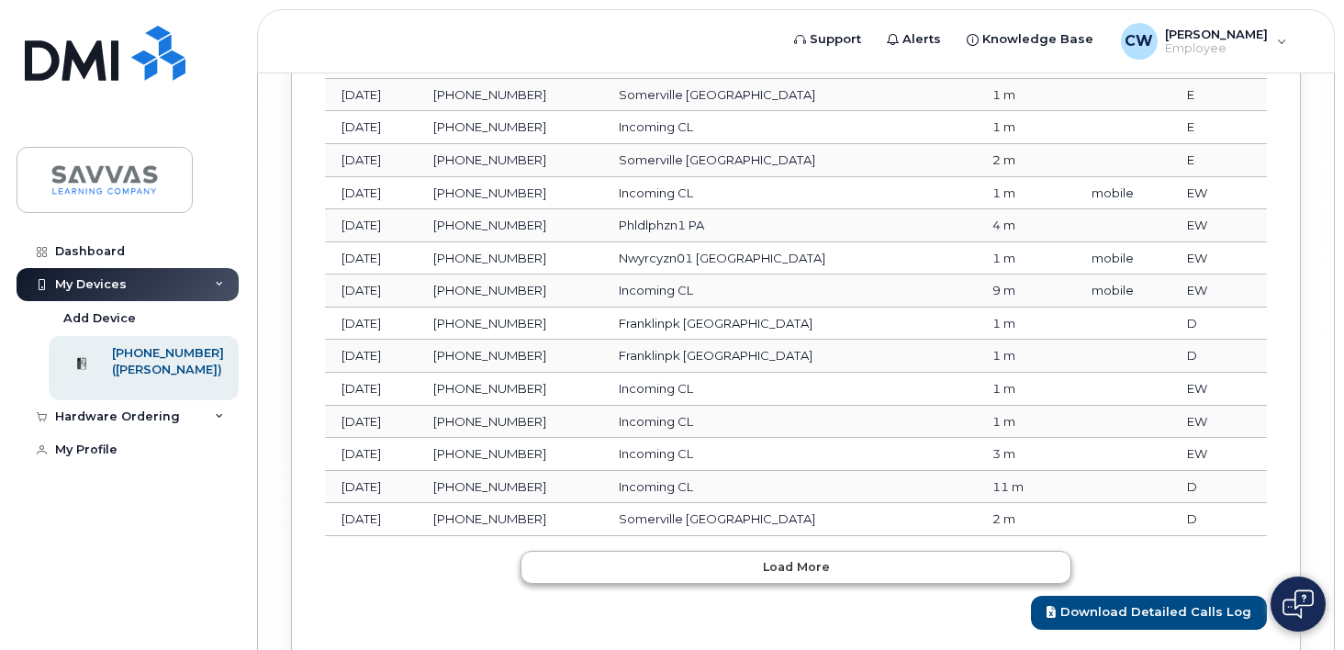
scroll to position [8302, 0]
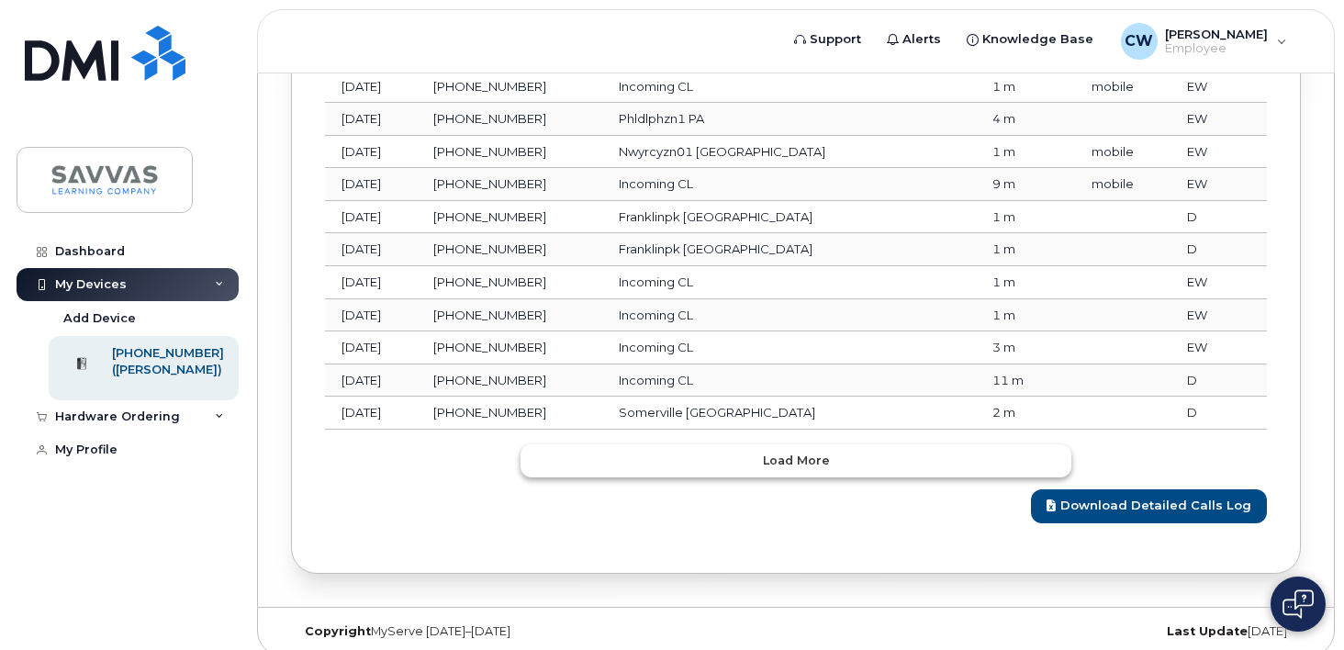
click at [816, 444] on button "Load more" at bounding box center [795, 460] width 551 height 33
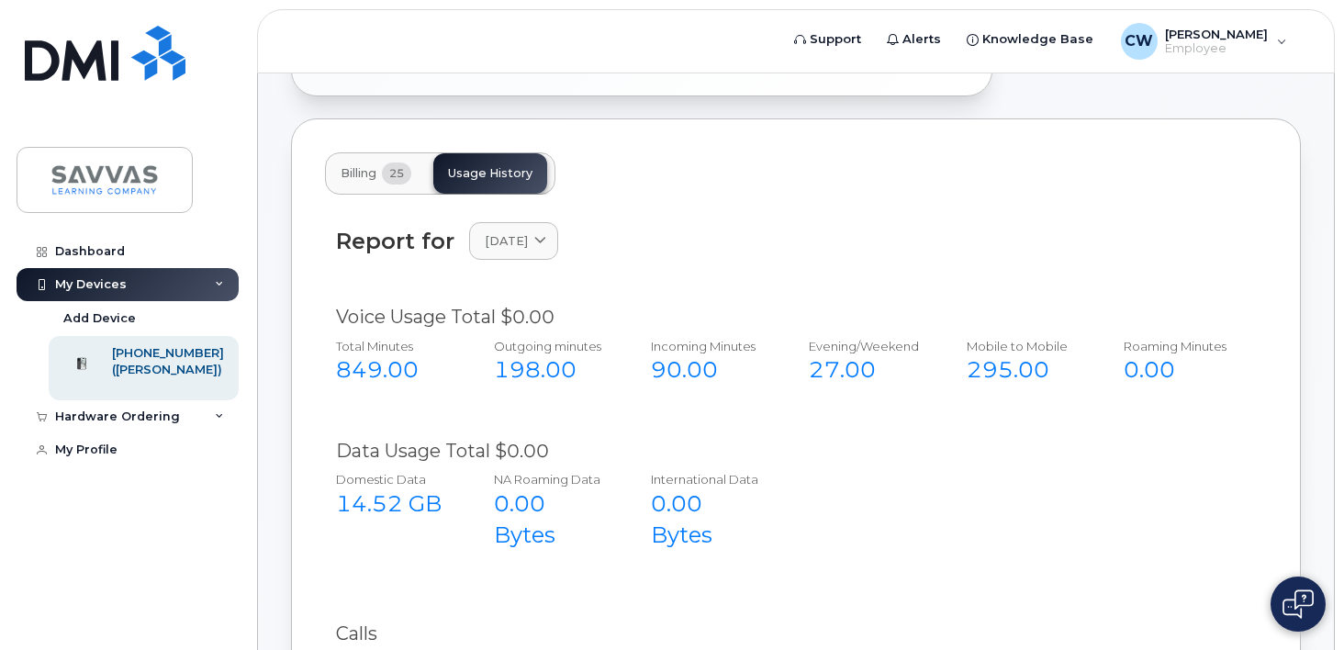
scroll to position [699, 0]
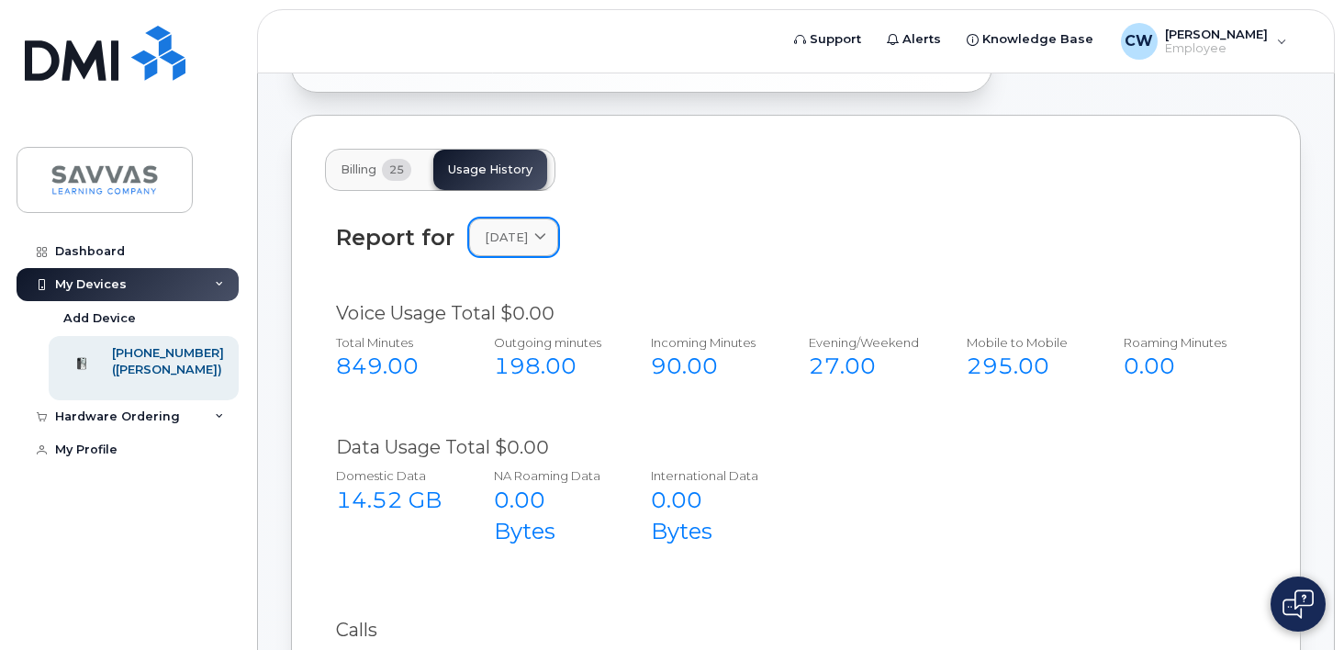
click at [532, 236] on link "July 2025" at bounding box center [513, 237] width 89 height 38
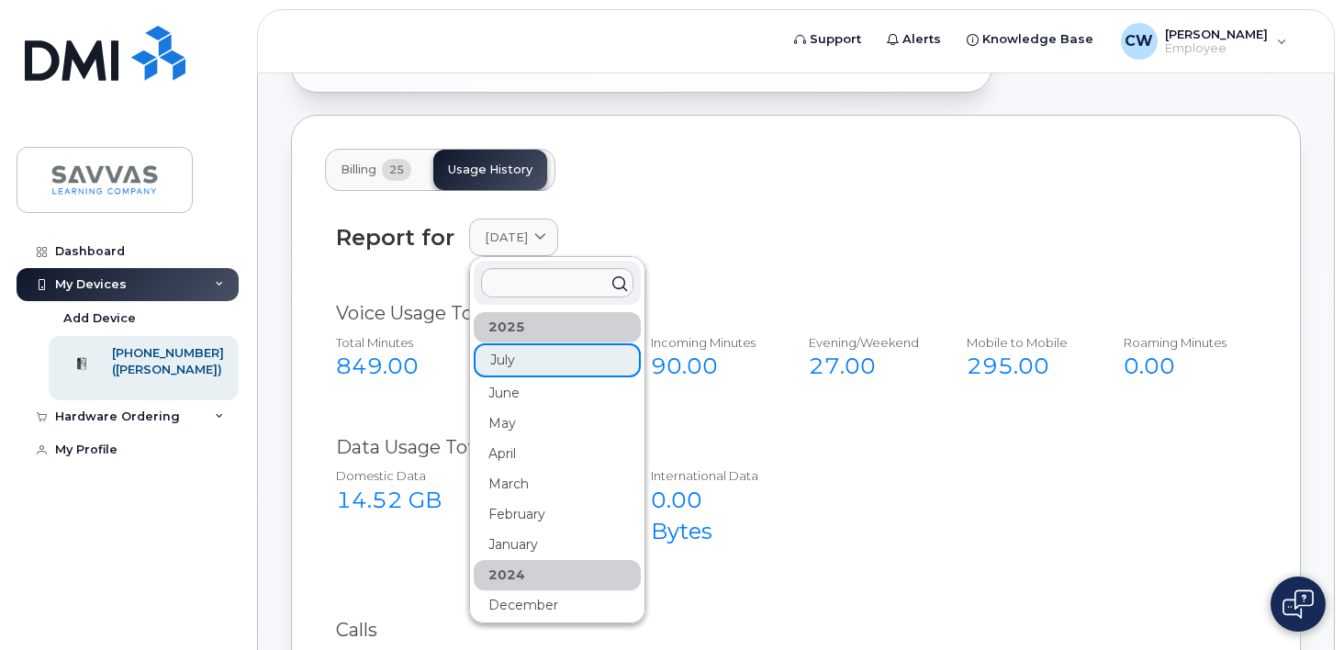
drag, startPoint x: 533, startPoint y: 341, endPoint x: 482, endPoint y: 325, distance: 53.7
click at [431, 334] on div "Total Minutes" at bounding box center [394, 342] width 117 height 17
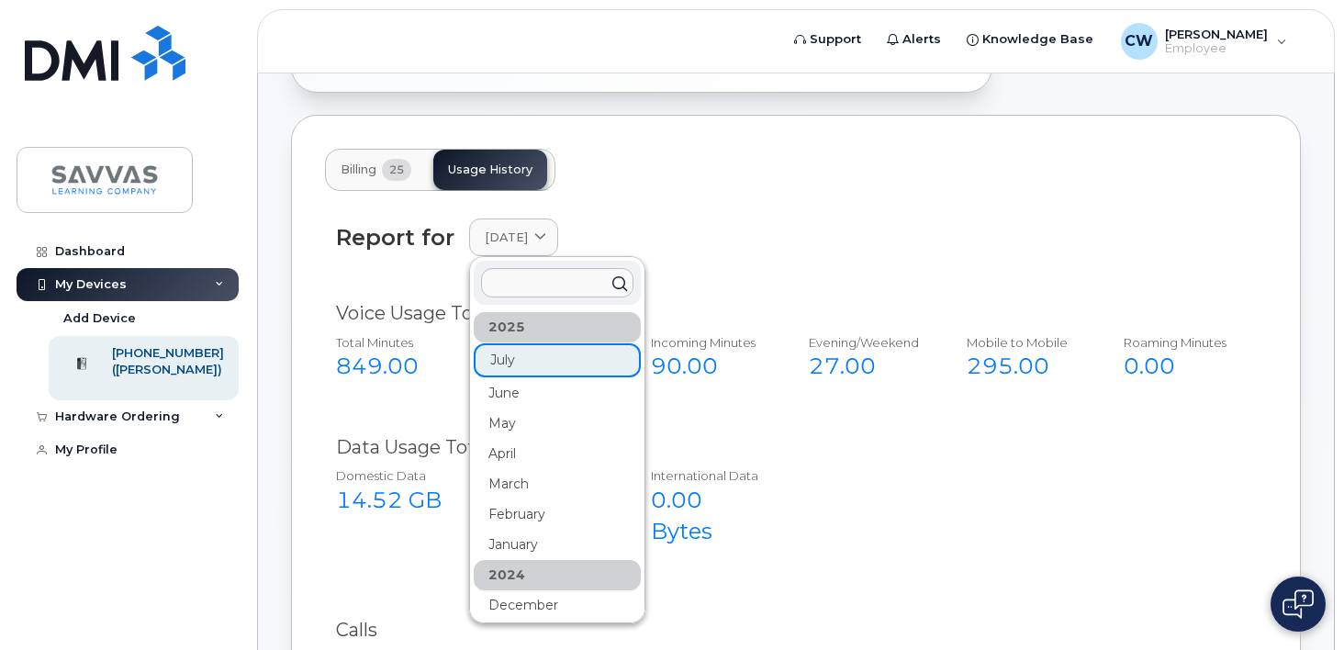
click at [370, 369] on div "Total Minutes 849.00" at bounding box center [394, 358] width 147 height 63
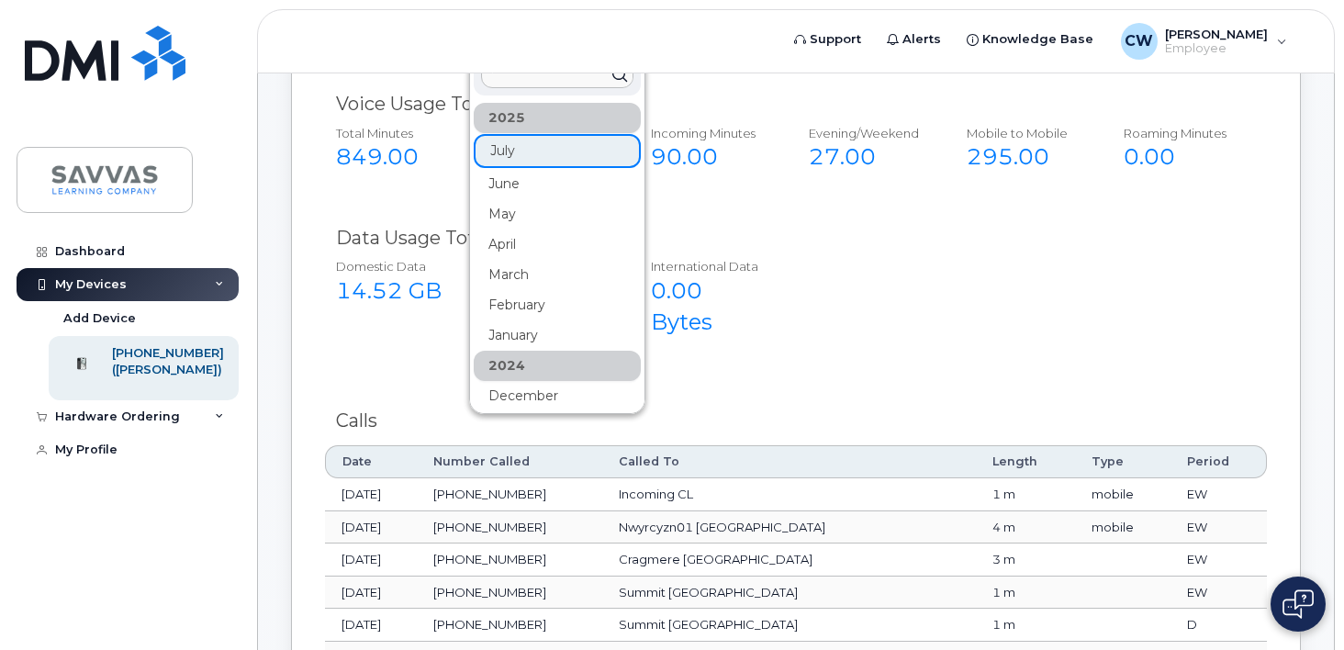
scroll to position [708, 0]
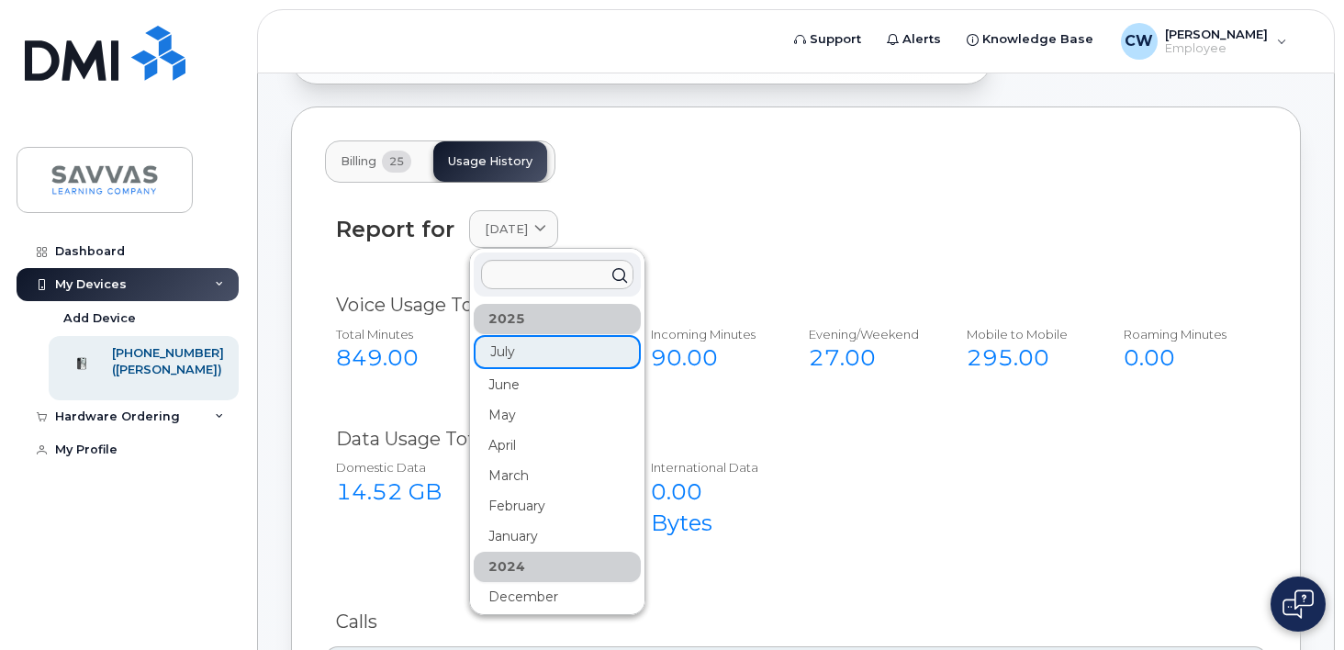
click at [989, 342] on div "295.00" at bounding box center [1024, 357] width 117 height 31
click at [796, 281] on div "Voice Usage Total $0.00 Total Minutes 849.00 Outgoing minutes 198.00 Incoming M…" at bounding box center [796, 342] width 942 height 122
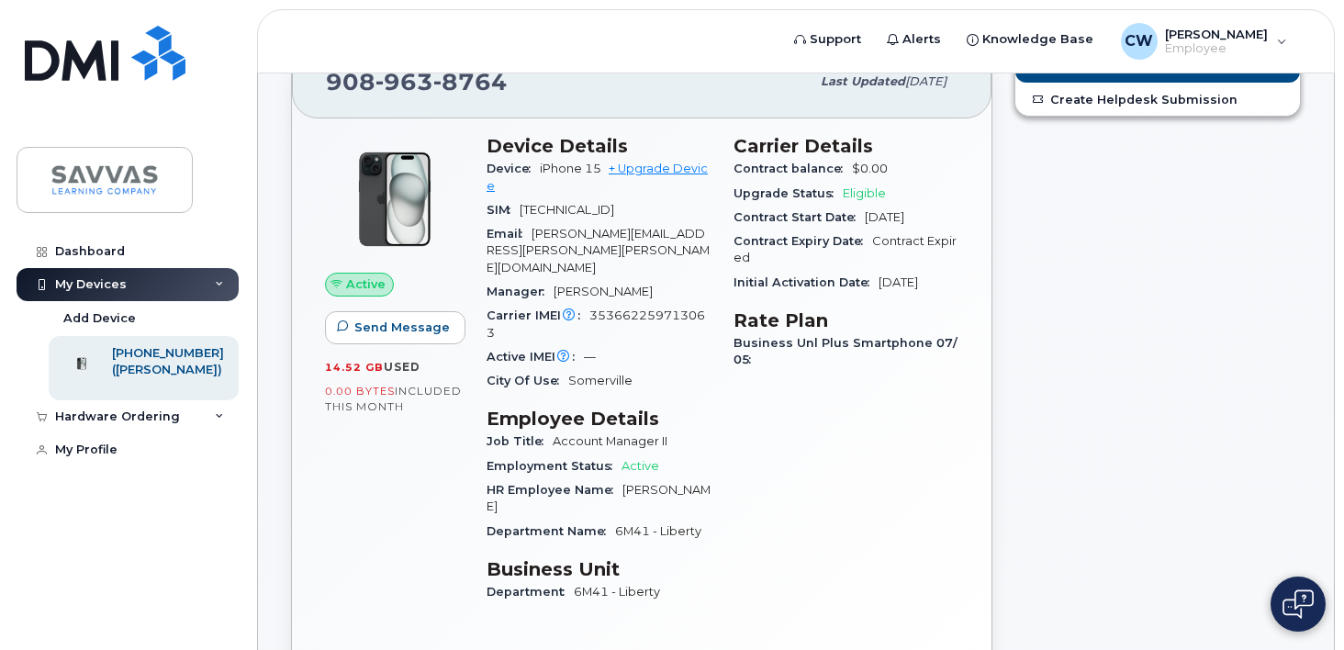
scroll to position [204, 0]
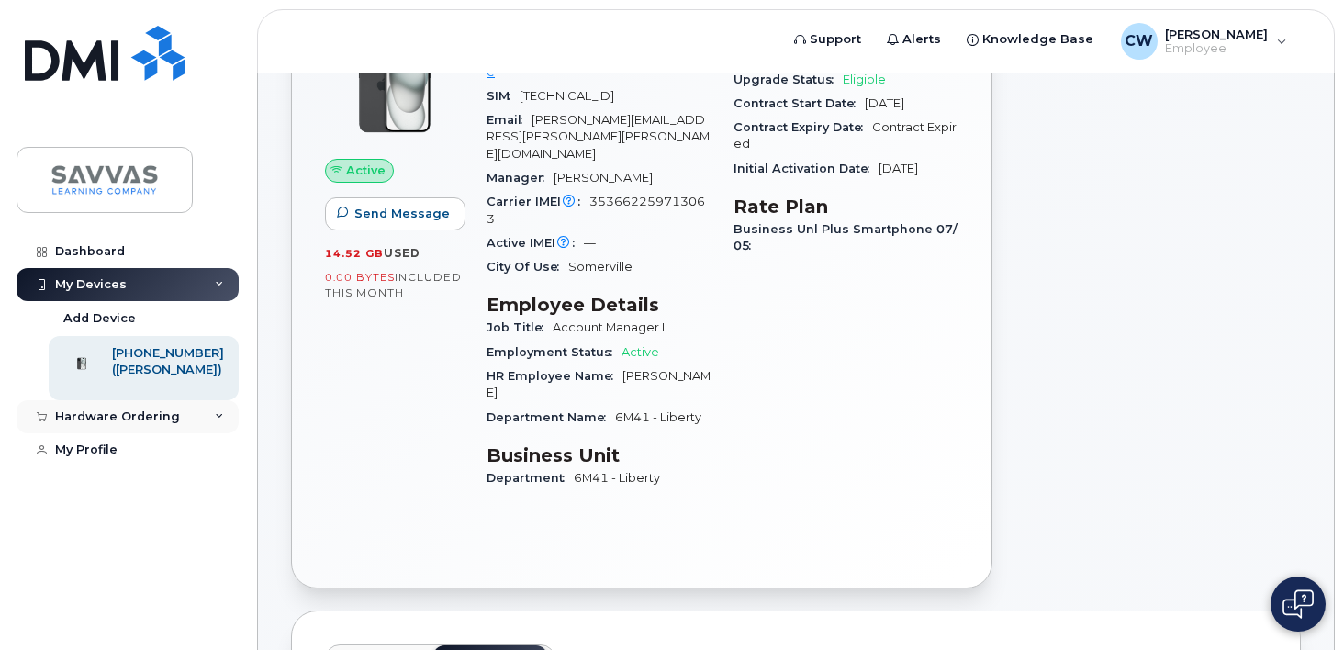
click at [226, 418] on div "Hardware Ordering" at bounding box center [128, 416] width 222 height 33
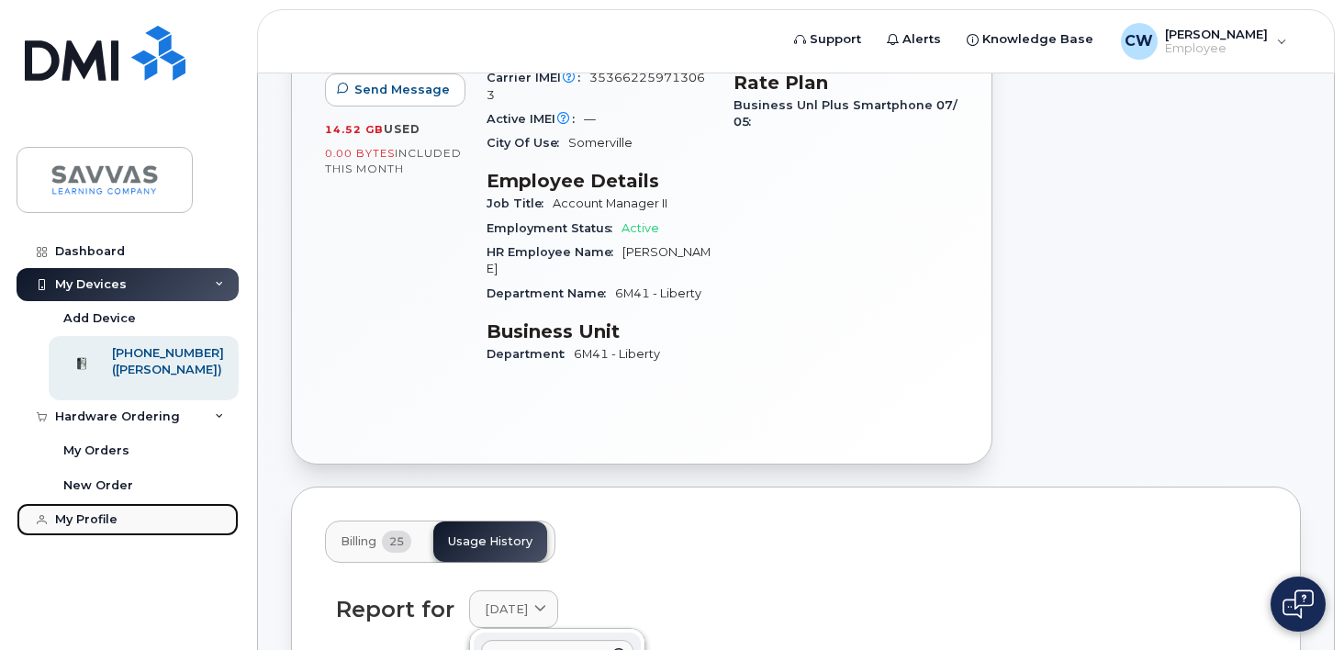
click at [138, 528] on link "My Profile" at bounding box center [128, 519] width 222 height 33
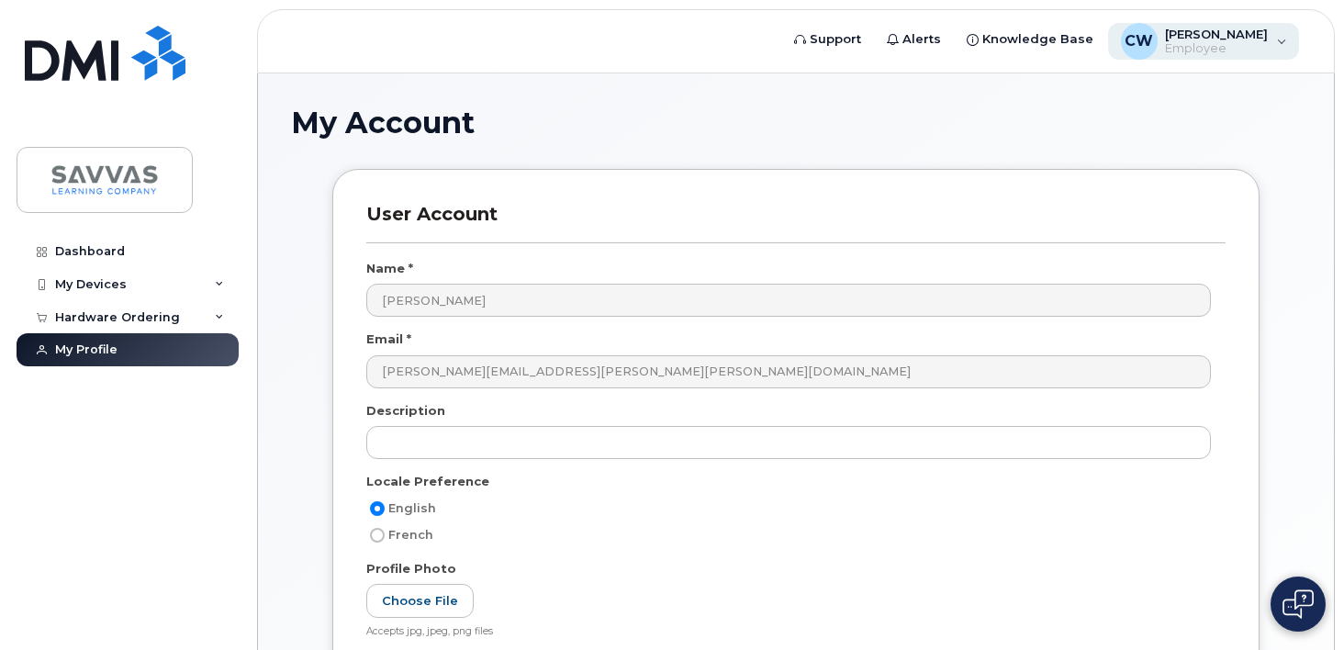
click at [1287, 38] on div "CW Christopher Wilson Employee" at bounding box center [1204, 41] width 192 height 37
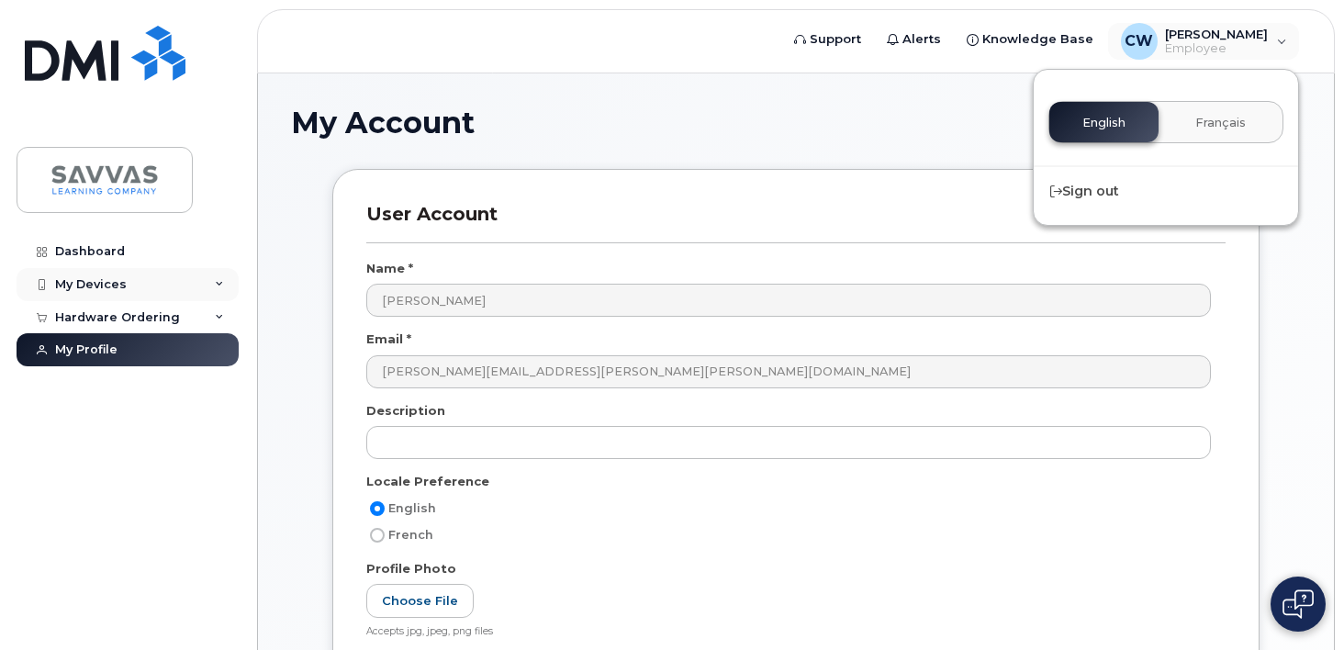
click at [151, 280] on div "My Devices" at bounding box center [128, 284] width 222 height 33
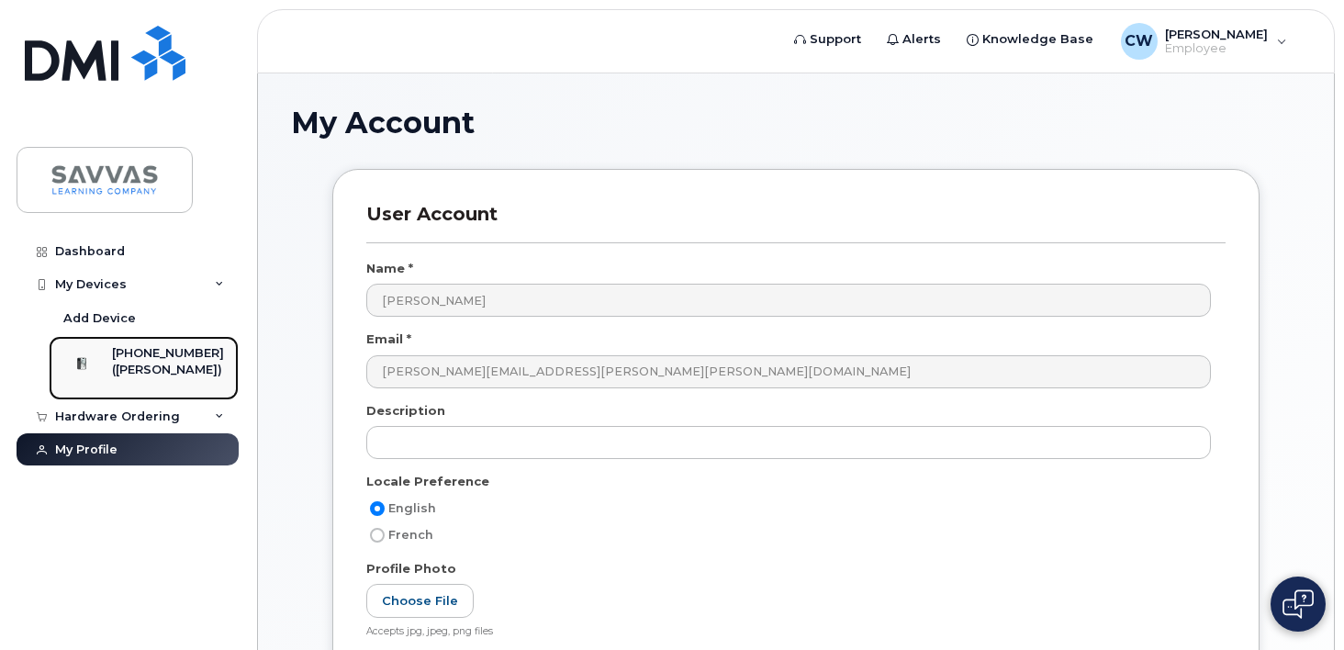
click at [160, 363] on div "([PERSON_NAME])" at bounding box center [168, 370] width 112 height 17
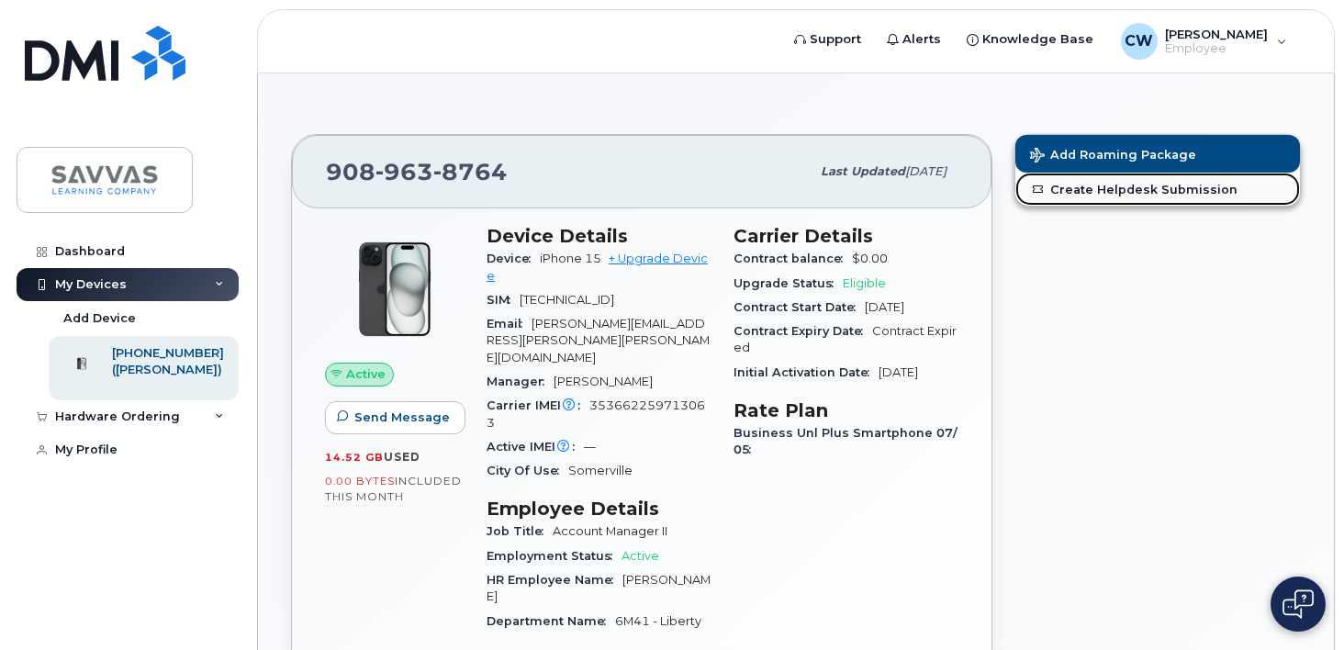
click at [1106, 194] on link "Create Helpdesk Submission" at bounding box center [1157, 189] width 285 height 33
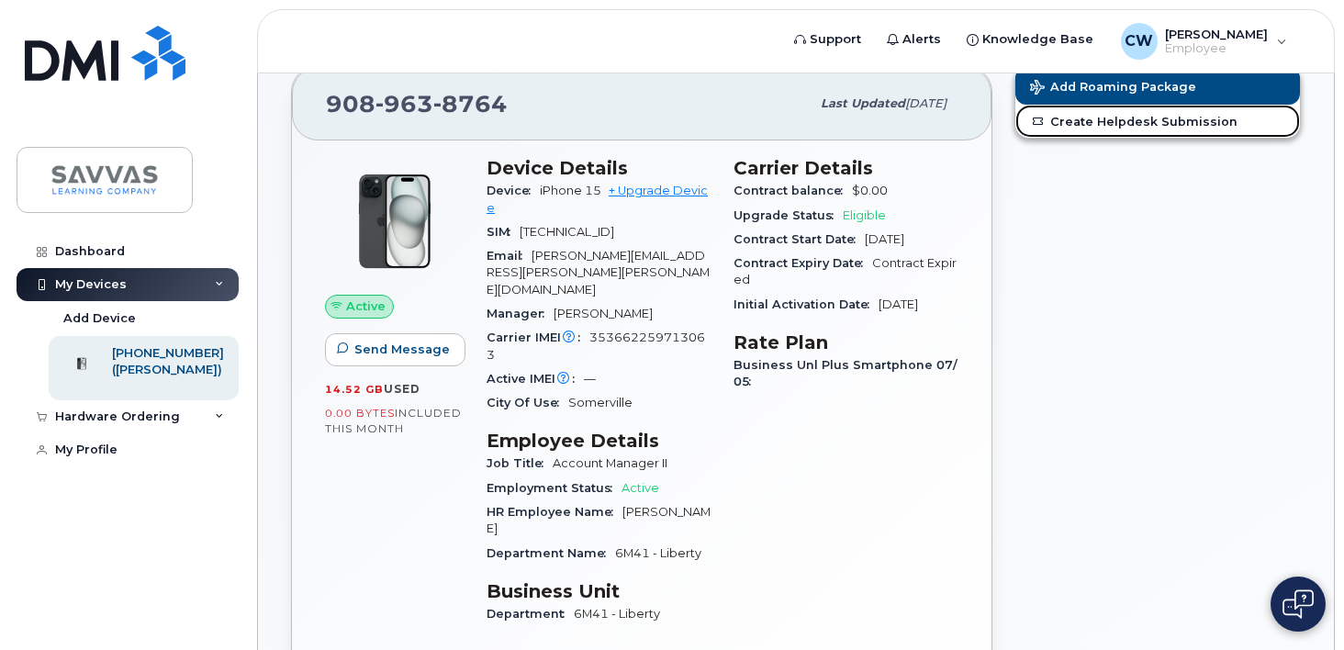
scroll to position [65, 0]
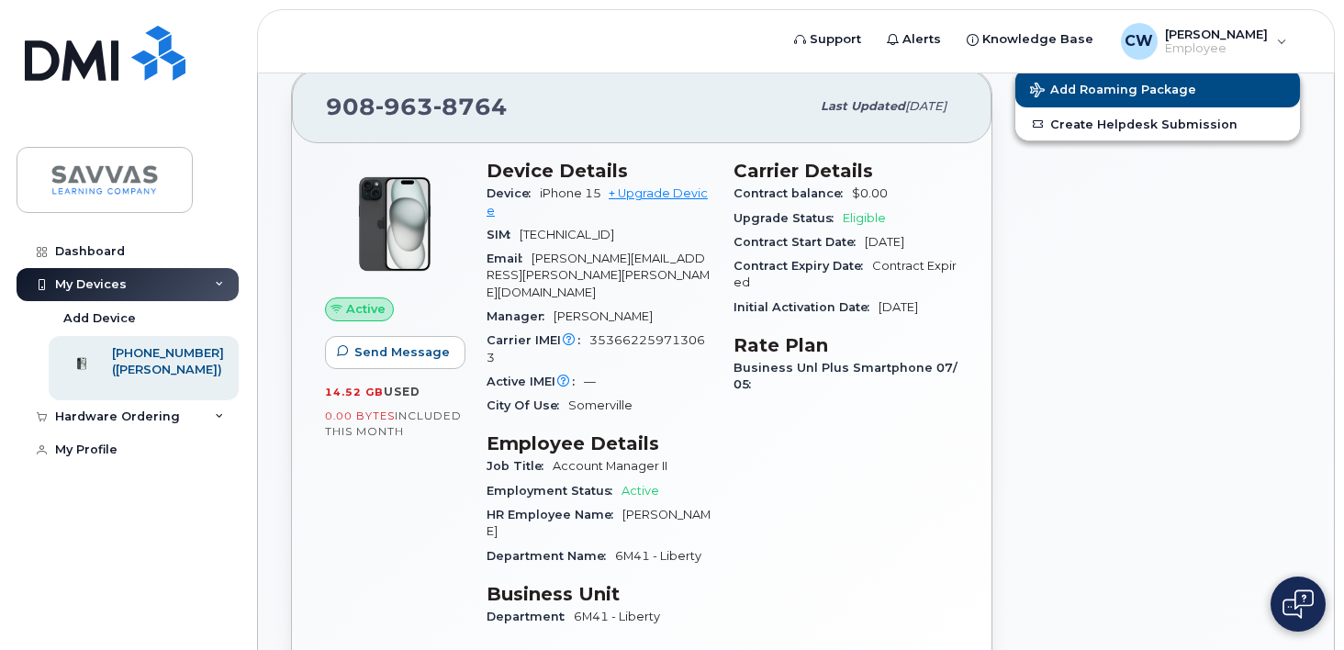
click at [547, 266] on div "Email [PERSON_NAME][EMAIL_ADDRESS][PERSON_NAME][PERSON_NAME][DOMAIN_NAME]" at bounding box center [598, 276] width 225 height 58
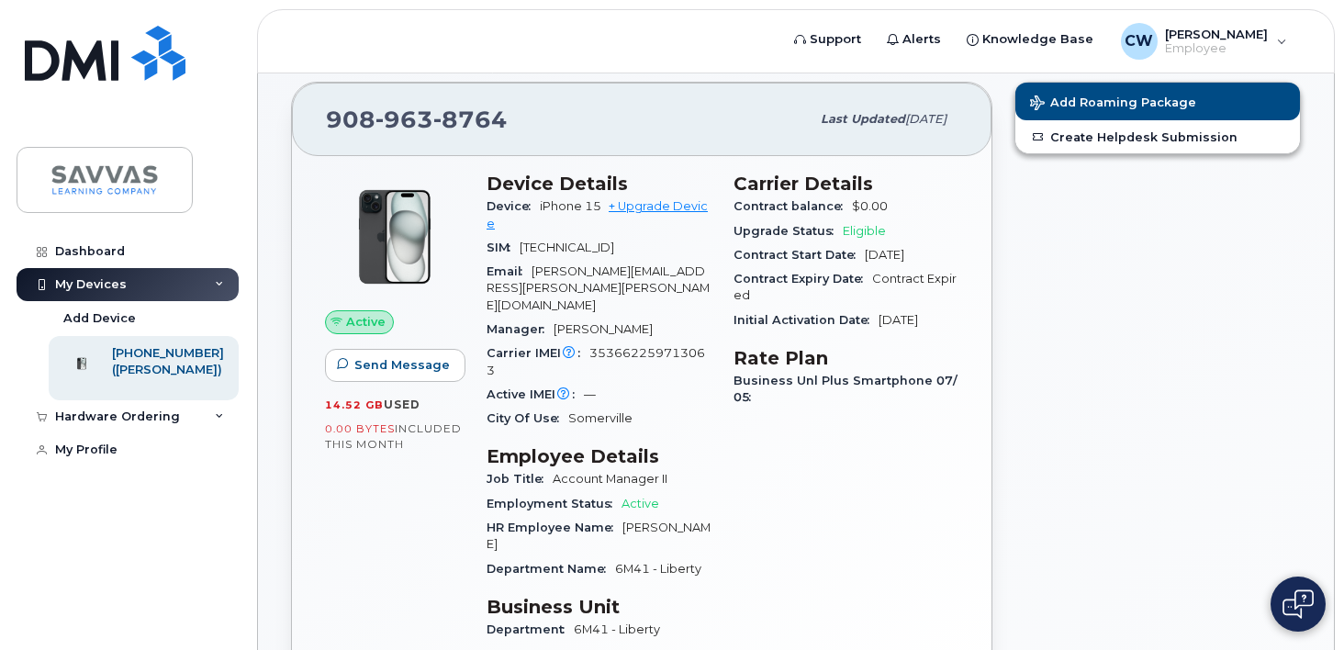
scroll to position [64, 0]
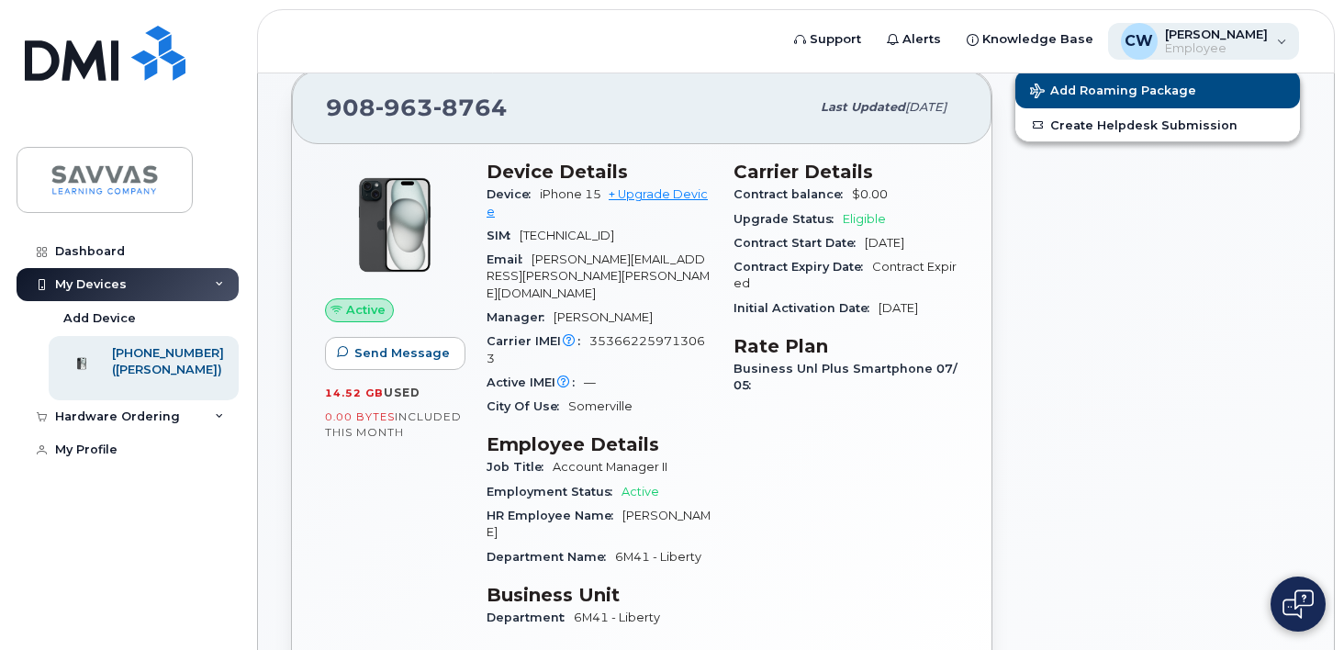
click at [1133, 37] on span "CW" at bounding box center [1138, 41] width 28 height 22
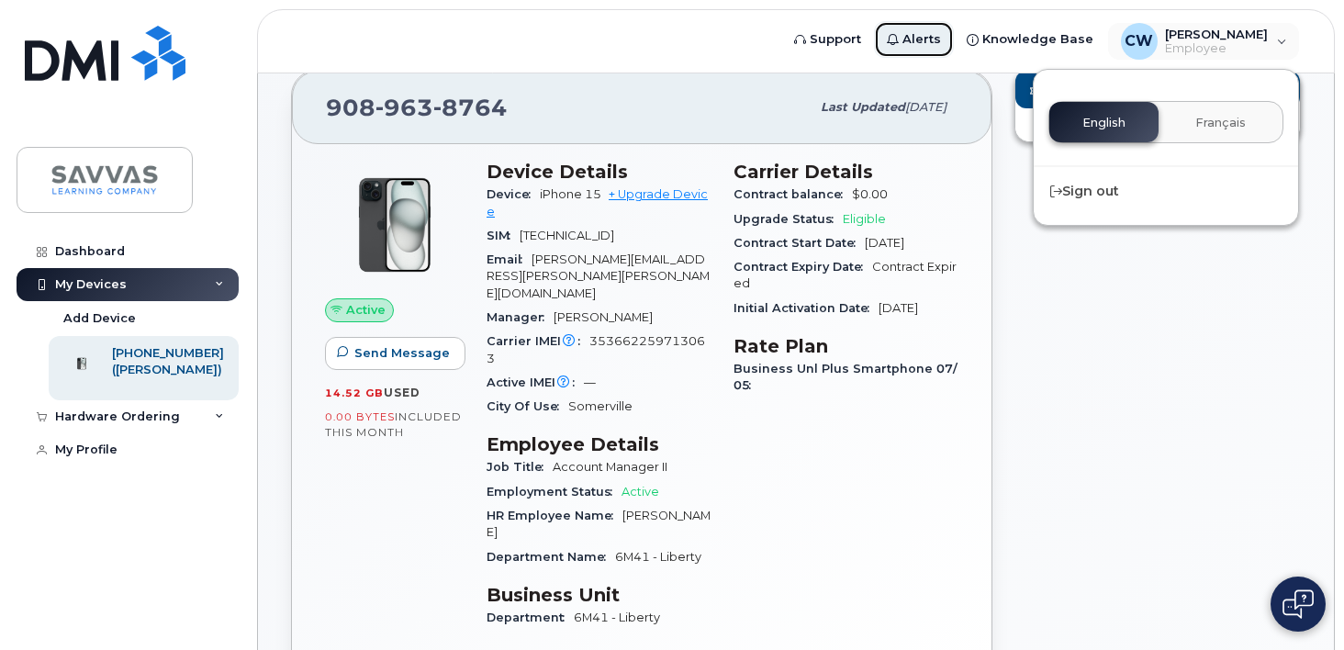
click at [916, 45] on span "Alerts" at bounding box center [921, 39] width 39 height 18
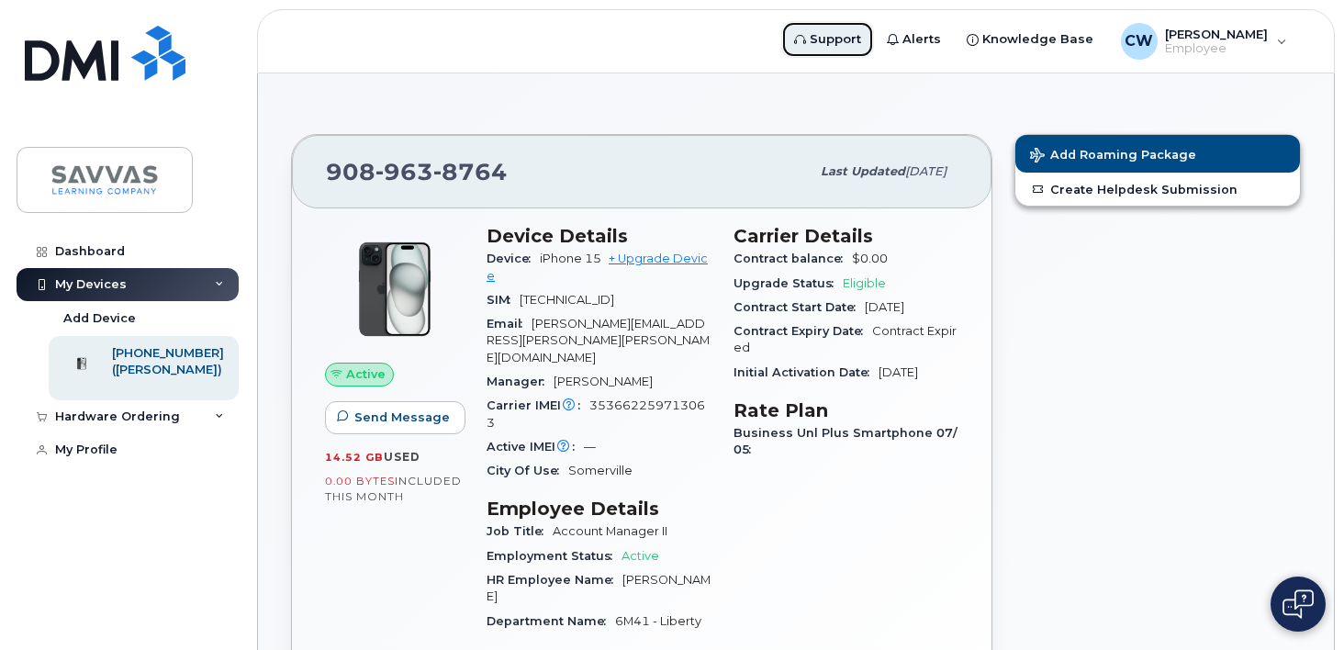
click at [796, 46] on link "Support" at bounding box center [827, 39] width 93 height 37
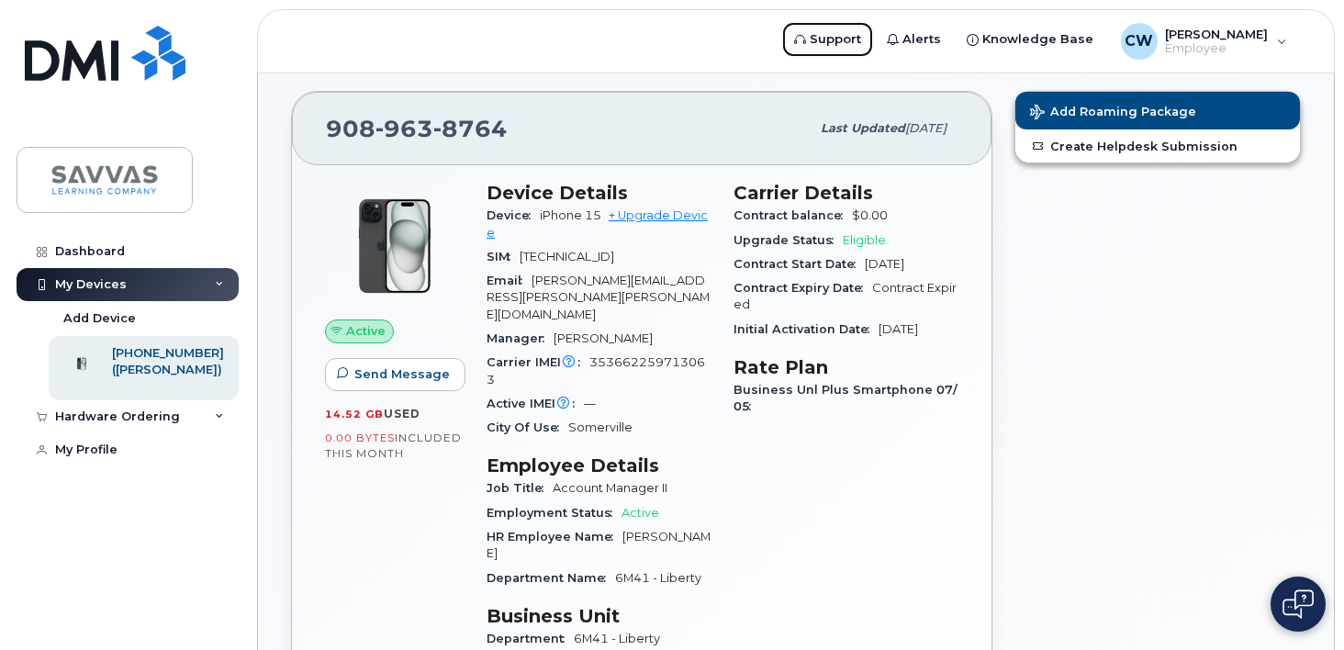
scroll to position [42, 0]
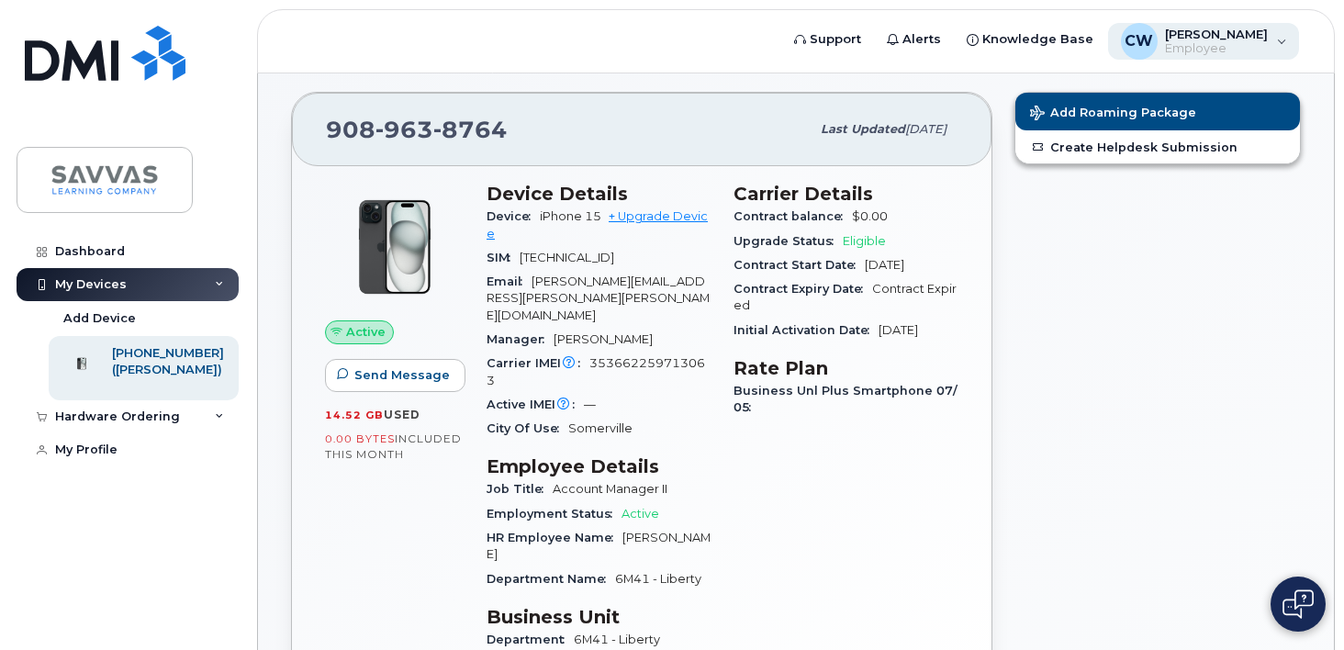
click at [1266, 38] on span "[PERSON_NAME]" at bounding box center [1216, 34] width 103 height 15
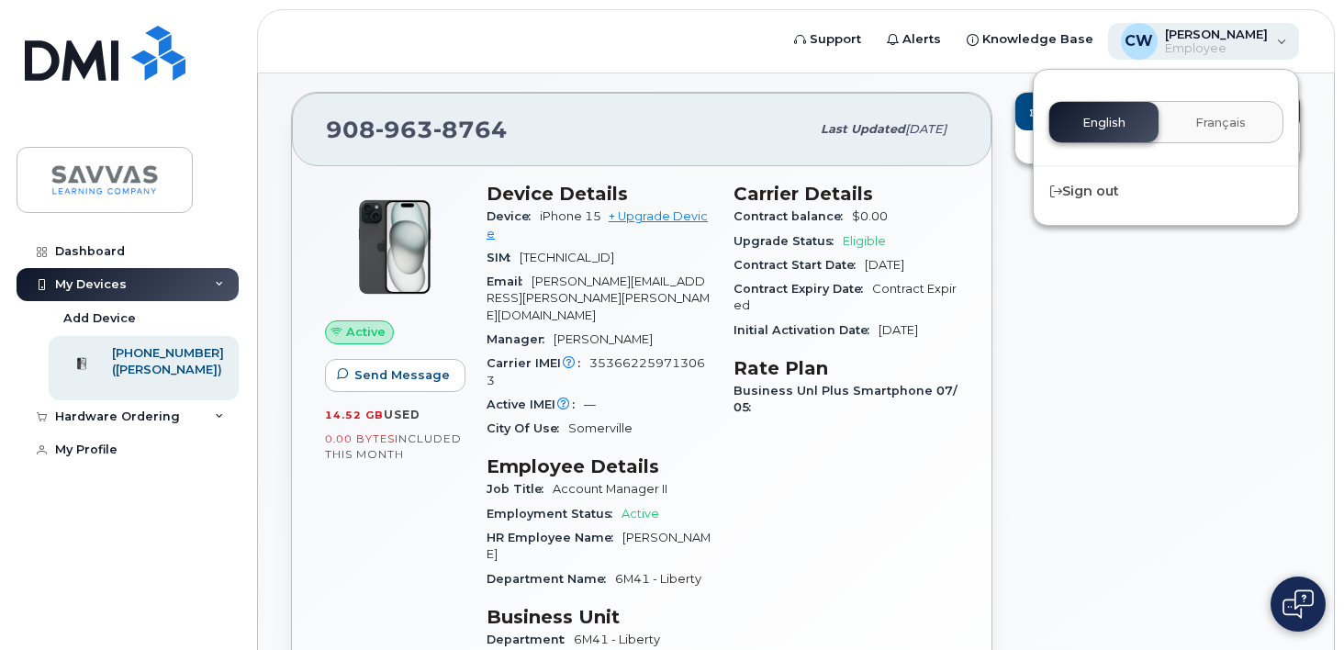
click at [1266, 38] on span "[PERSON_NAME]" at bounding box center [1216, 34] width 103 height 15
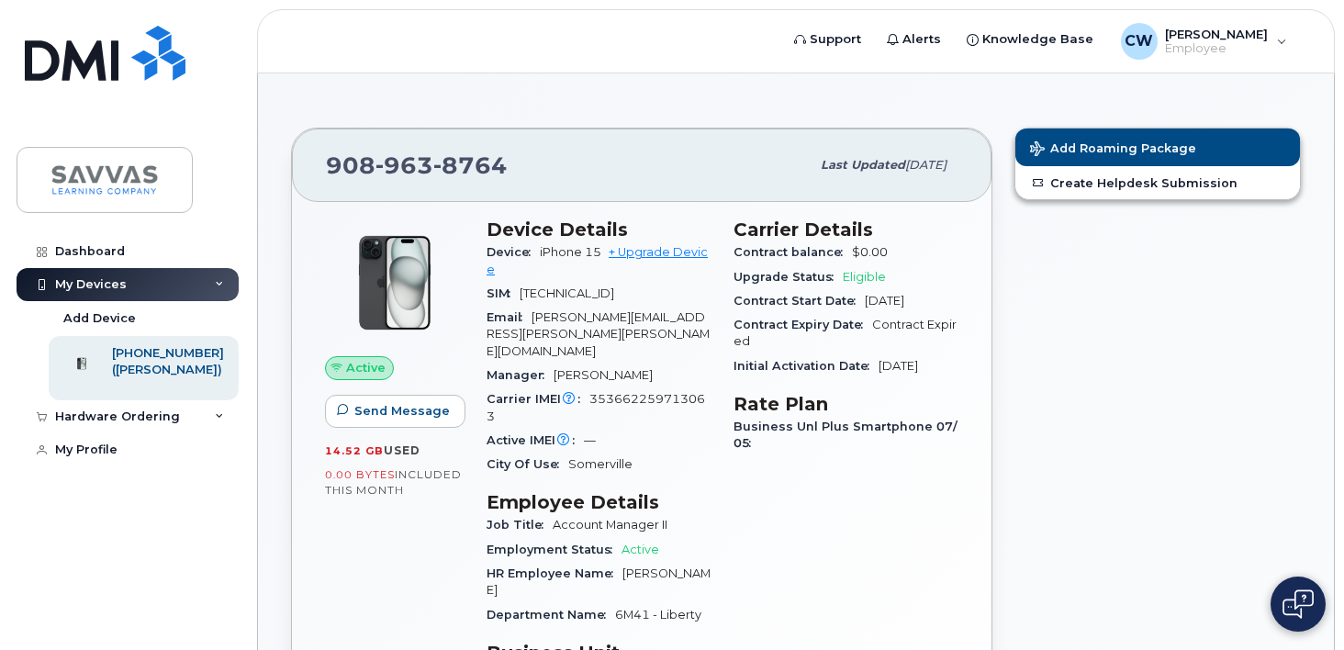
scroll to position [0, 0]
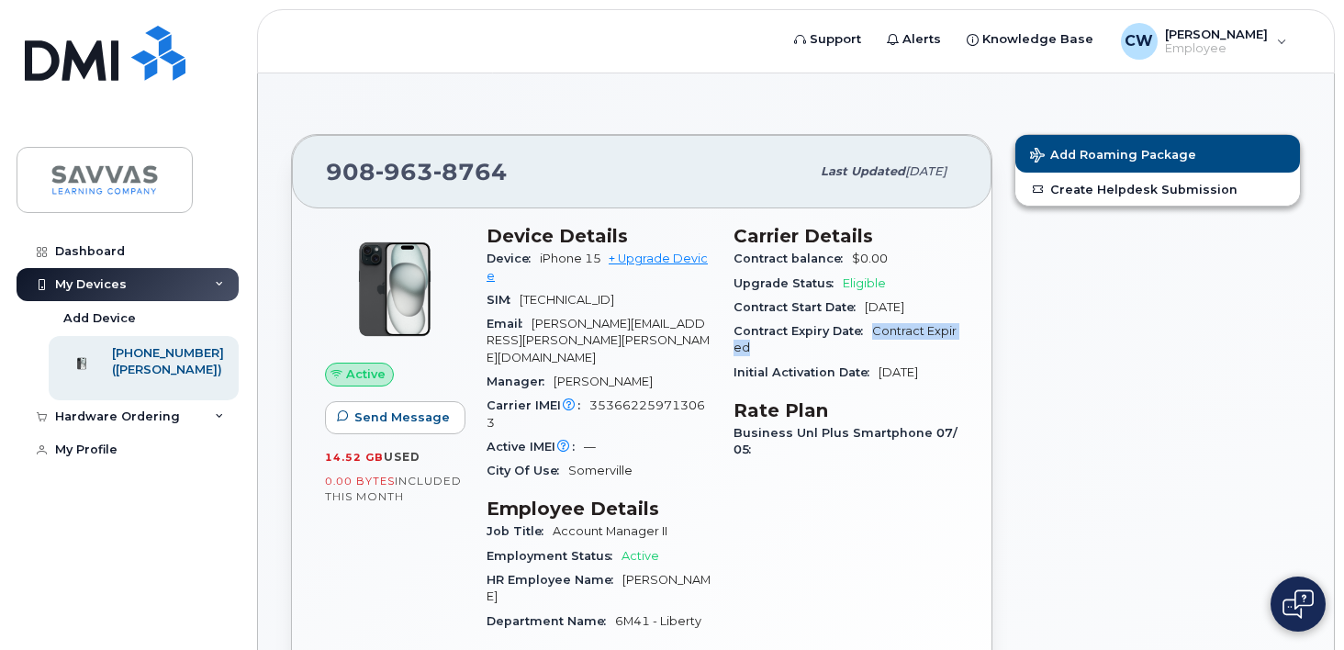
drag, startPoint x: 886, startPoint y: 342, endPoint x: 875, endPoint y: 334, distance: 13.8
click at [875, 334] on div "Contract Expiry Date Contract Expired" at bounding box center [845, 339] width 225 height 41
copy span "Contract Expired"
click at [840, 35] on span "Support" at bounding box center [835, 39] width 51 height 18
